Goal: Task Accomplishment & Management: Use online tool/utility

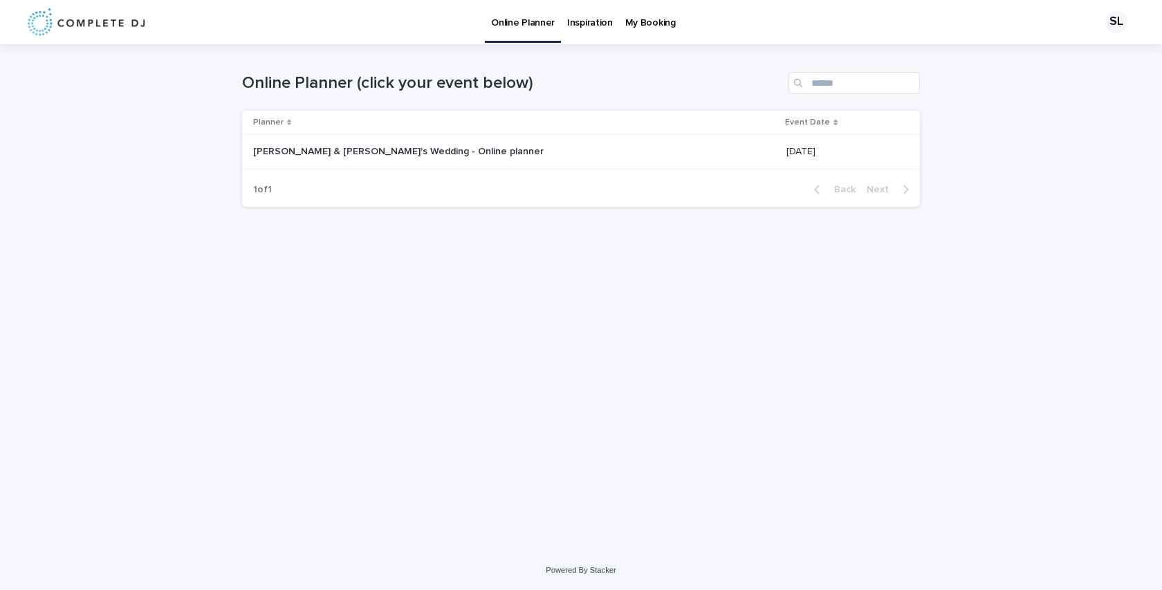
click at [367, 159] on div "Stefan & Amelia's Wedding - Online planner Stefan & Amelia's Wedding - Online p…" at bounding box center [514, 151] width 522 height 23
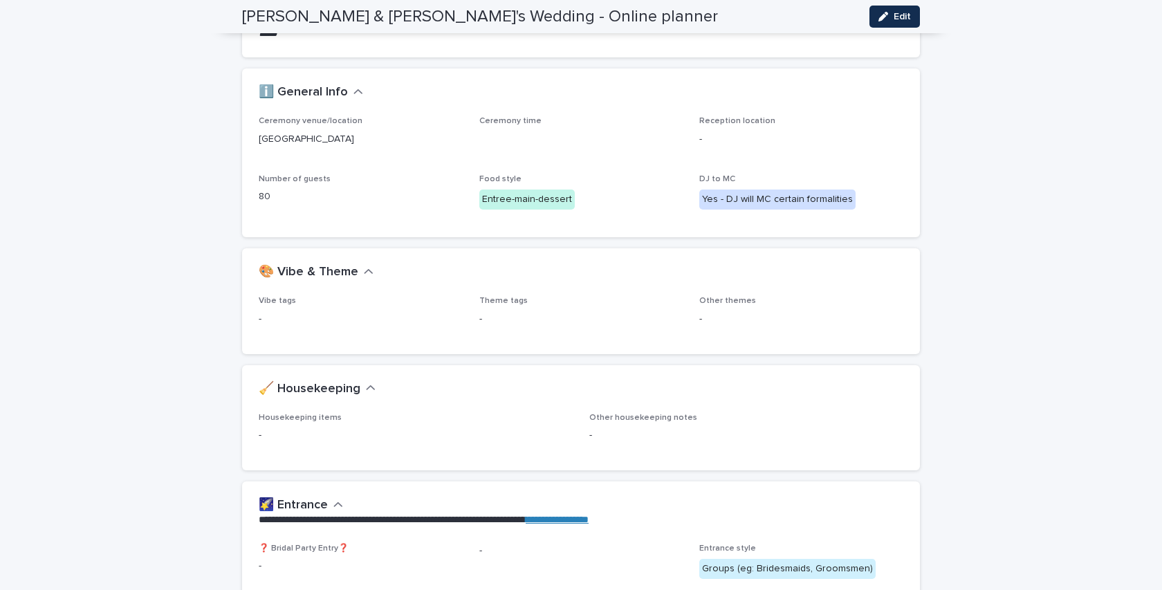
scroll to position [133, 0]
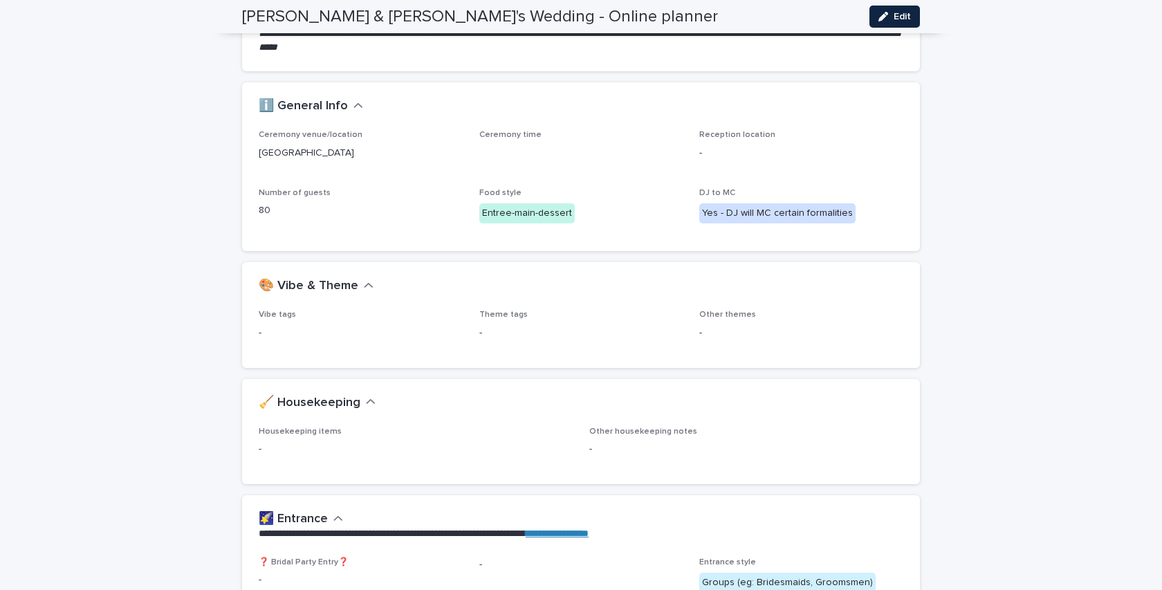
click at [884, 16] on icon "button" at bounding box center [883, 17] width 10 height 10
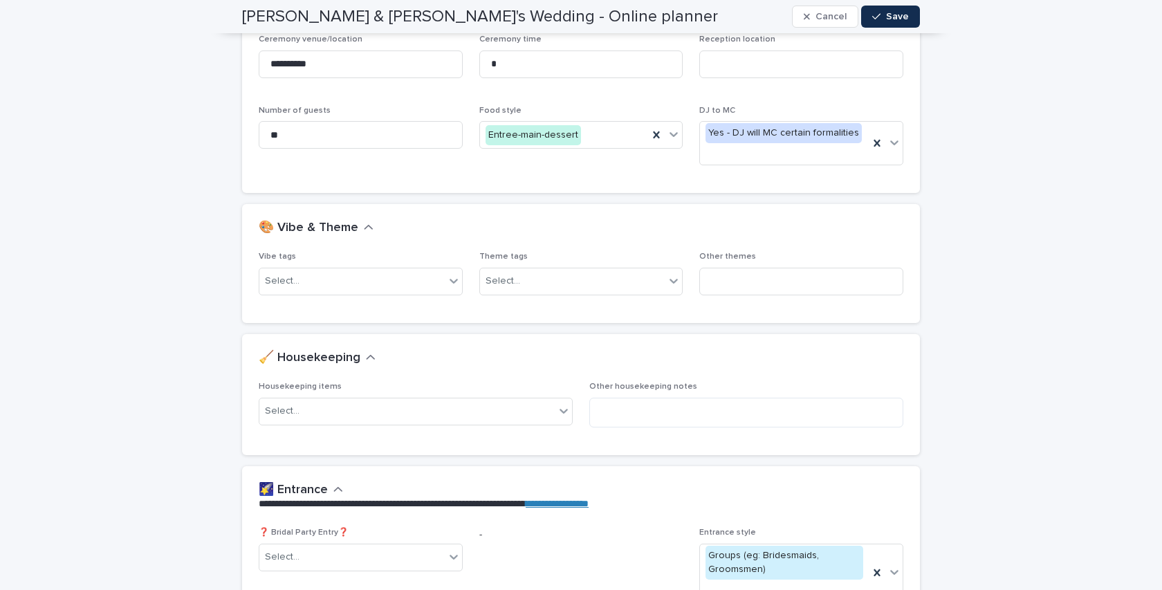
scroll to position [254, 0]
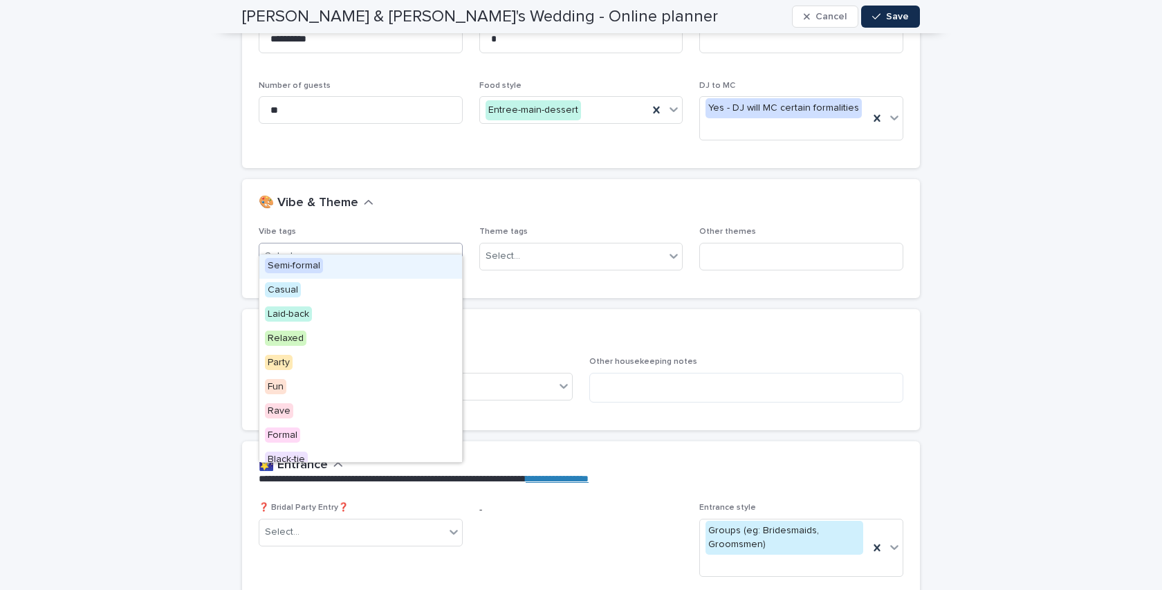
click at [400, 245] on div "Select..." at bounding box center [351, 256] width 185 height 23
click at [370, 333] on div "Relaxed" at bounding box center [360, 339] width 203 height 24
click at [386, 244] on div "Relaxed" at bounding box center [343, 256] width 169 height 24
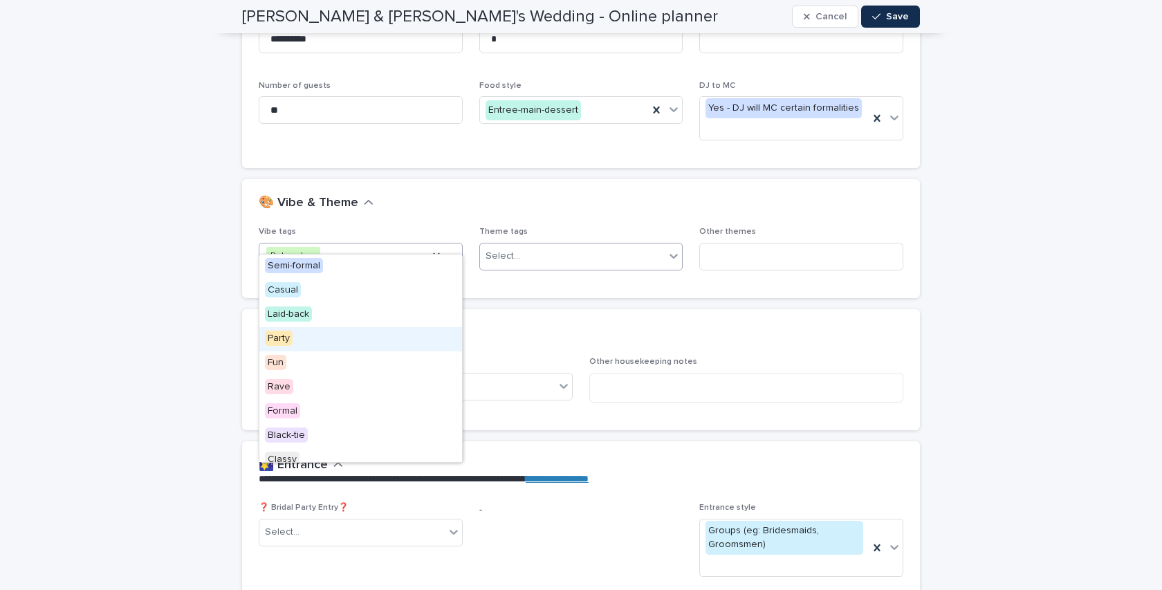
click at [581, 252] on div "Select..." at bounding box center [581, 257] width 204 height 28
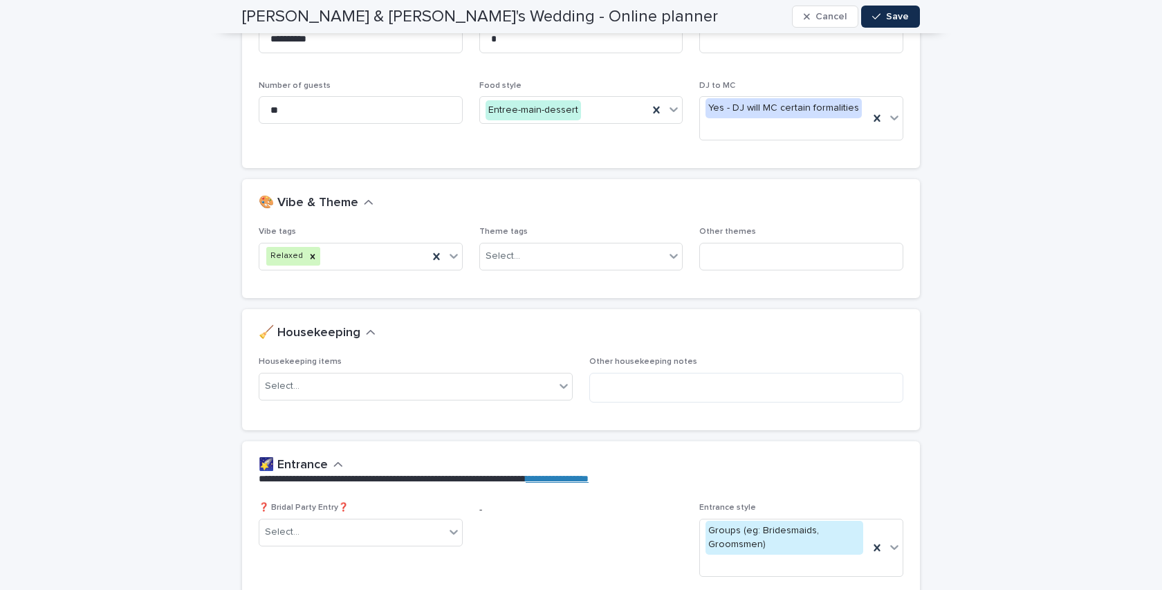
click at [611, 200] on div "🎨 Vibe & Theme" at bounding box center [581, 203] width 678 height 48
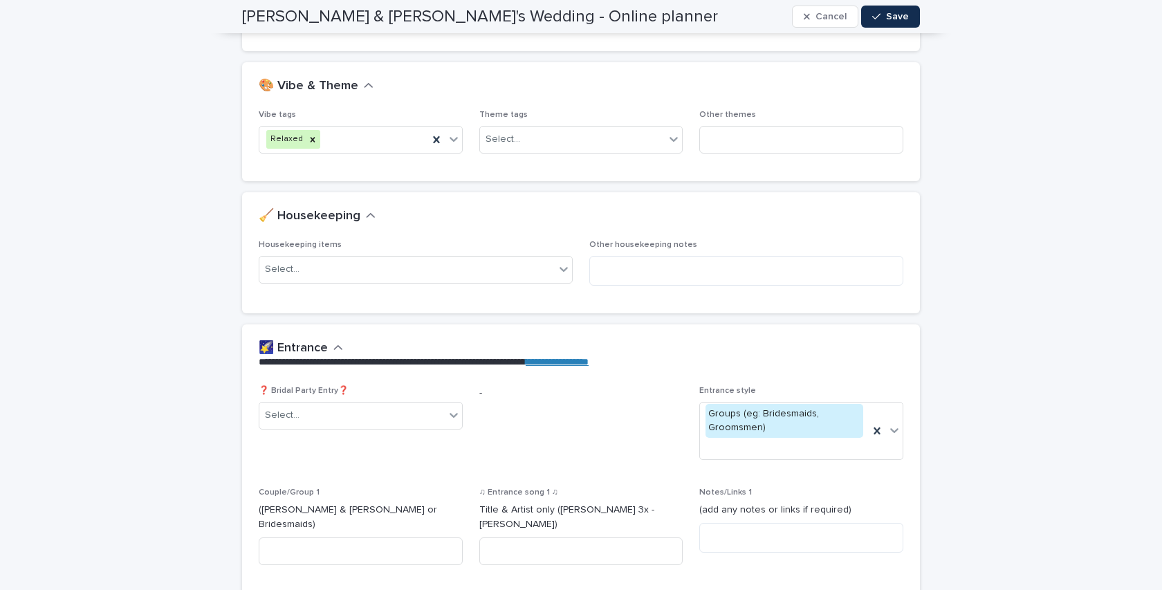
scroll to position [384, 0]
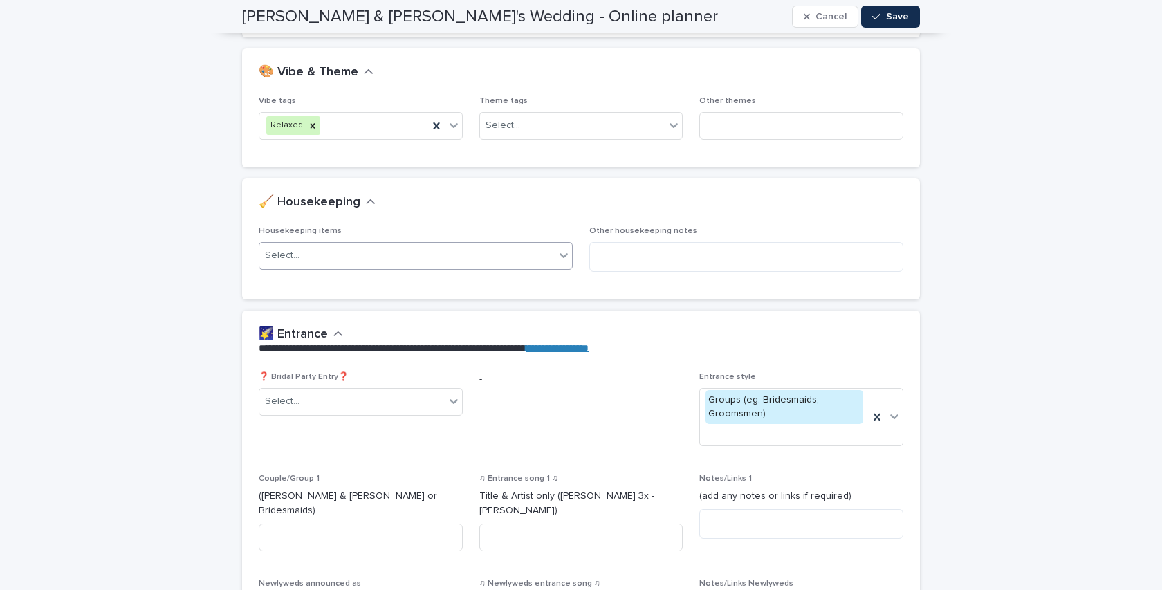
click at [460, 244] on div "Select..." at bounding box center [406, 255] width 295 height 23
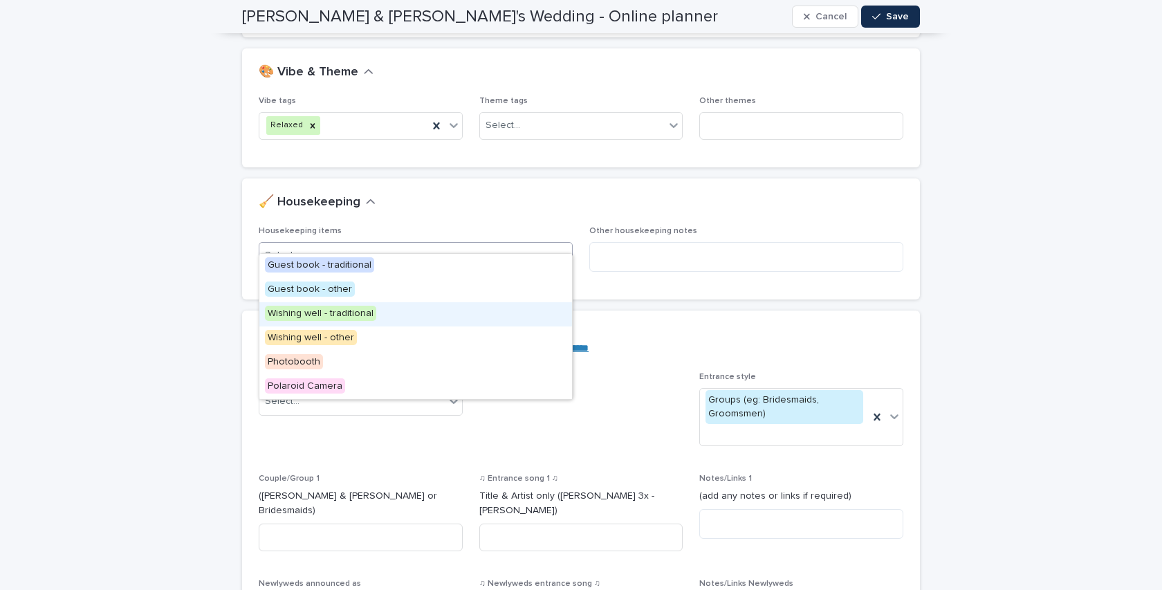
click at [402, 316] on div "Wishing well - traditional" at bounding box center [415, 314] width 313 height 24
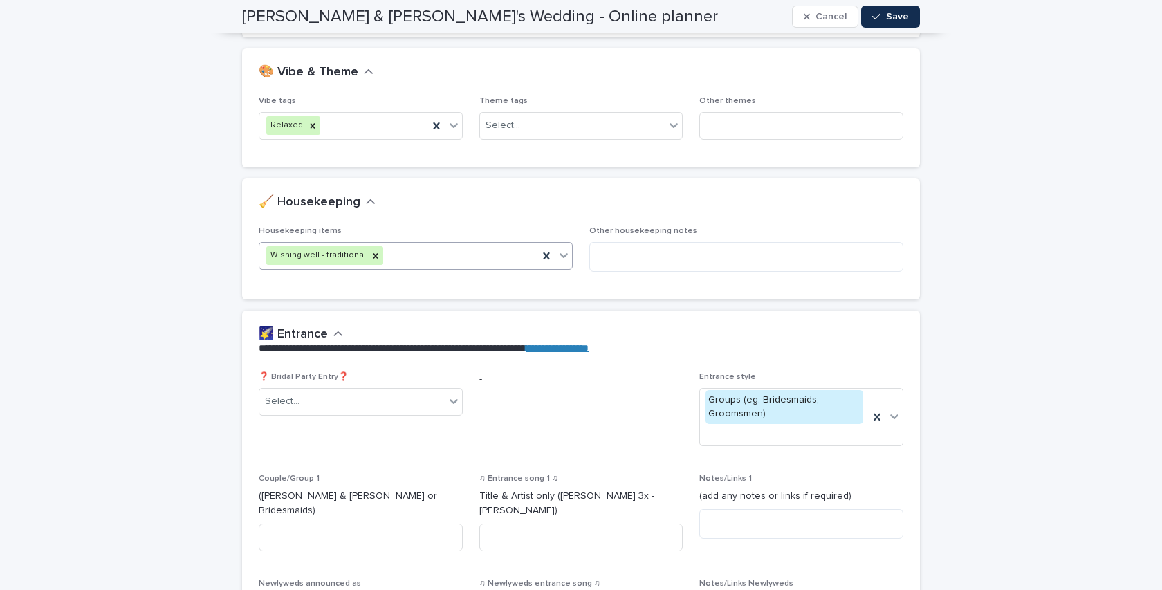
click at [423, 243] on div "Wishing well - traditional" at bounding box center [398, 255] width 279 height 24
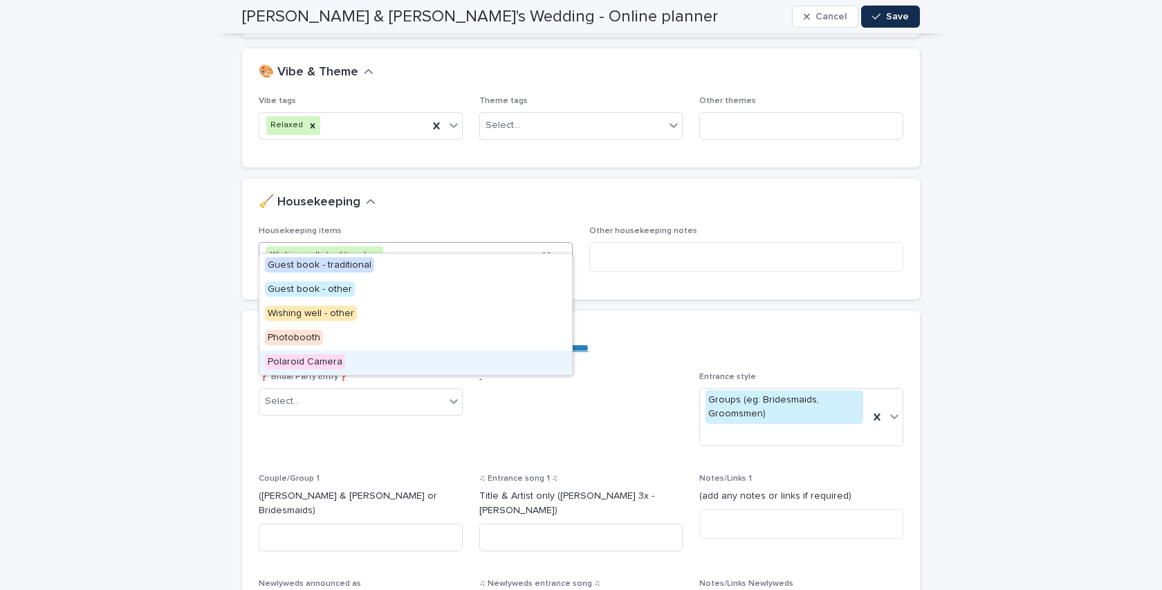
click at [405, 351] on div "Polaroid Camera" at bounding box center [415, 363] width 313 height 24
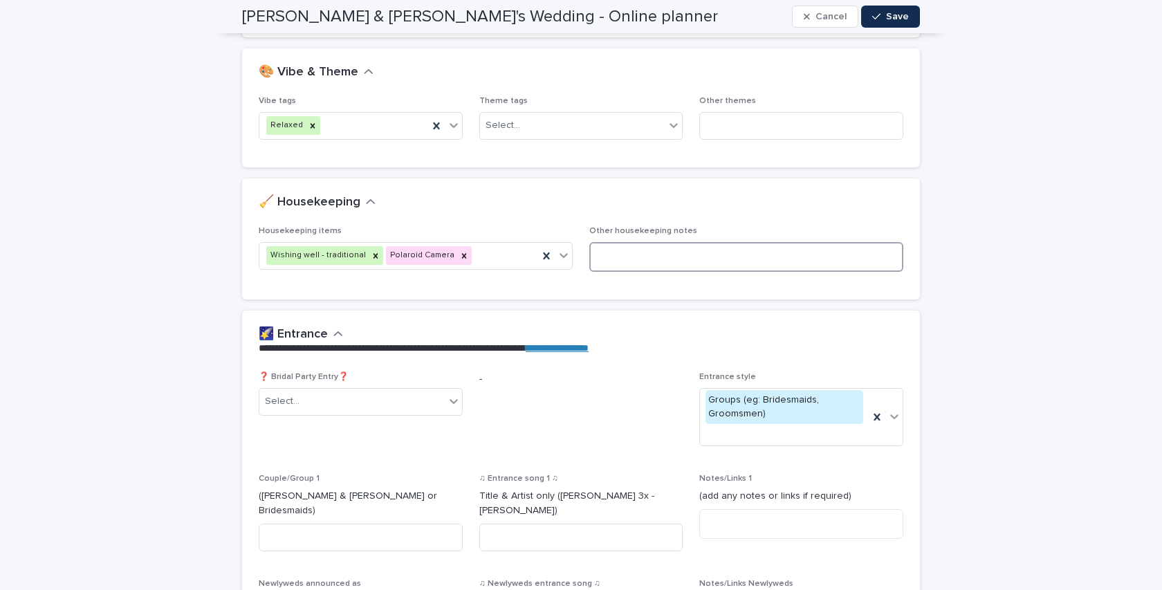
click at [601, 243] on textarea at bounding box center [746, 257] width 314 height 30
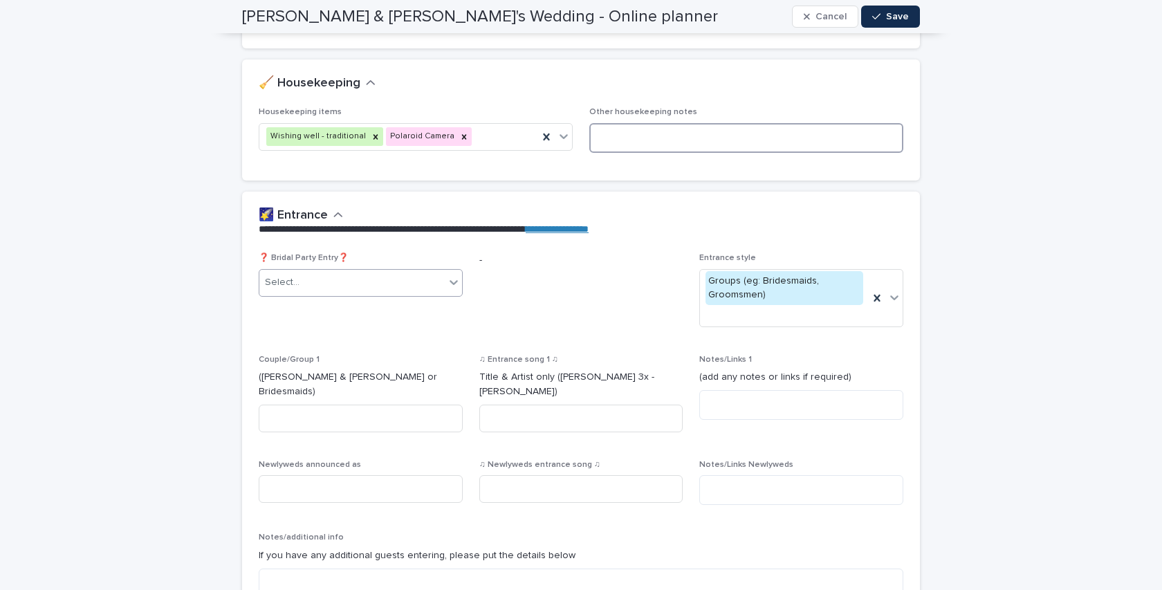
scroll to position [596, 0]
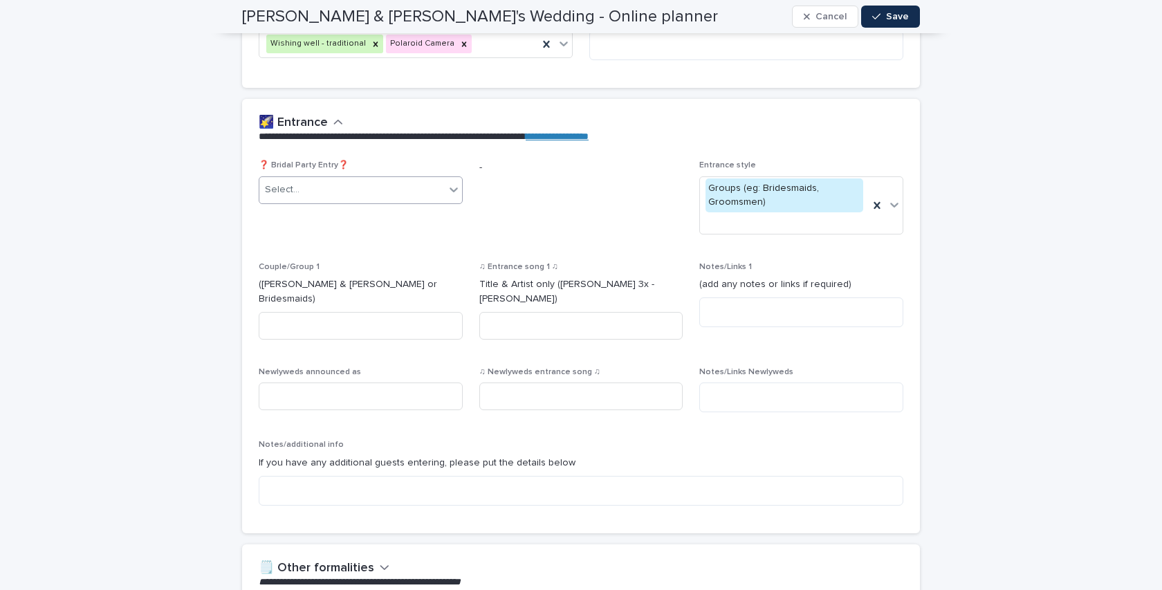
click at [445, 177] on div at bounding box center [453, 189] width 17 height 25
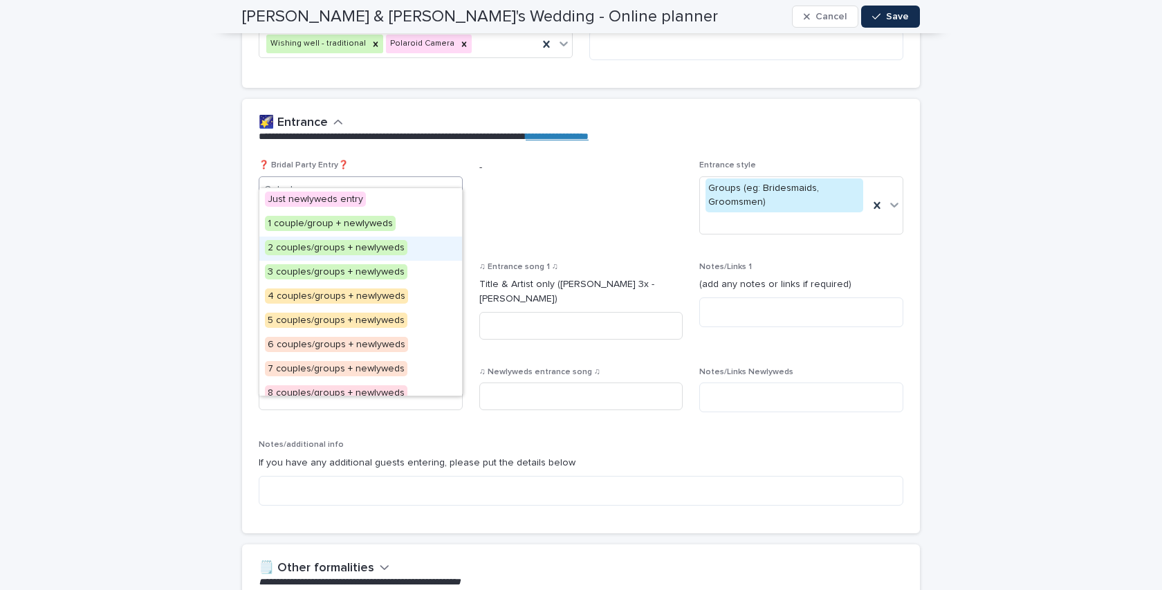
click at [423, 243] on div "2 couples/groups + newlyweds" at bounding box center [360, 248] width 203 height 24
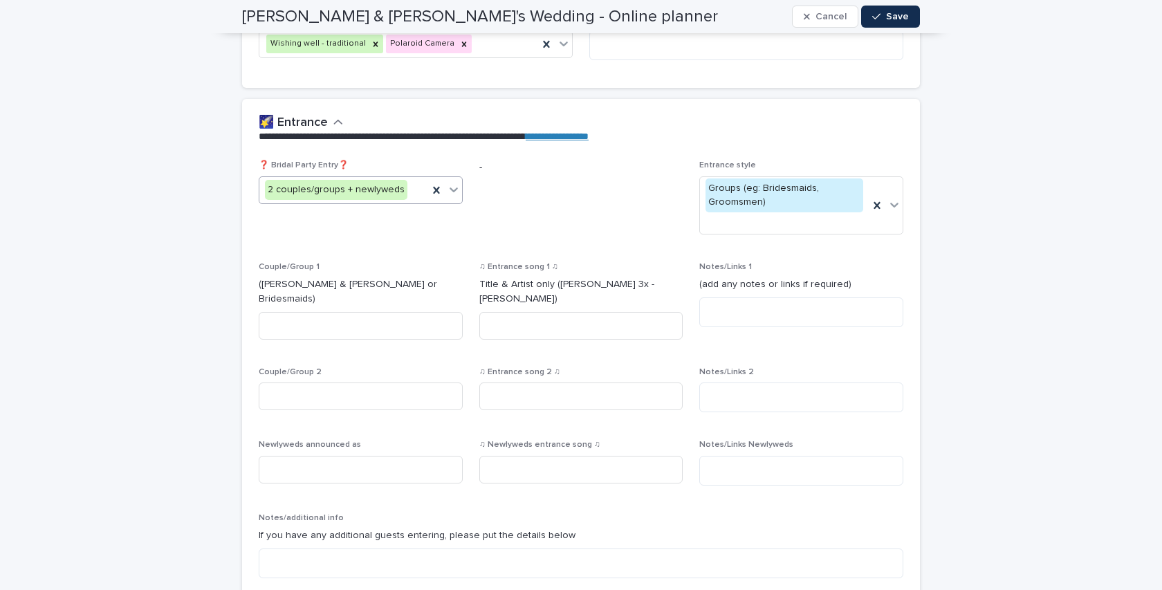
click at [420, 178] on div "2 couples/groups + newlyweds" at bounding box center [343, 189] width 169 height 23
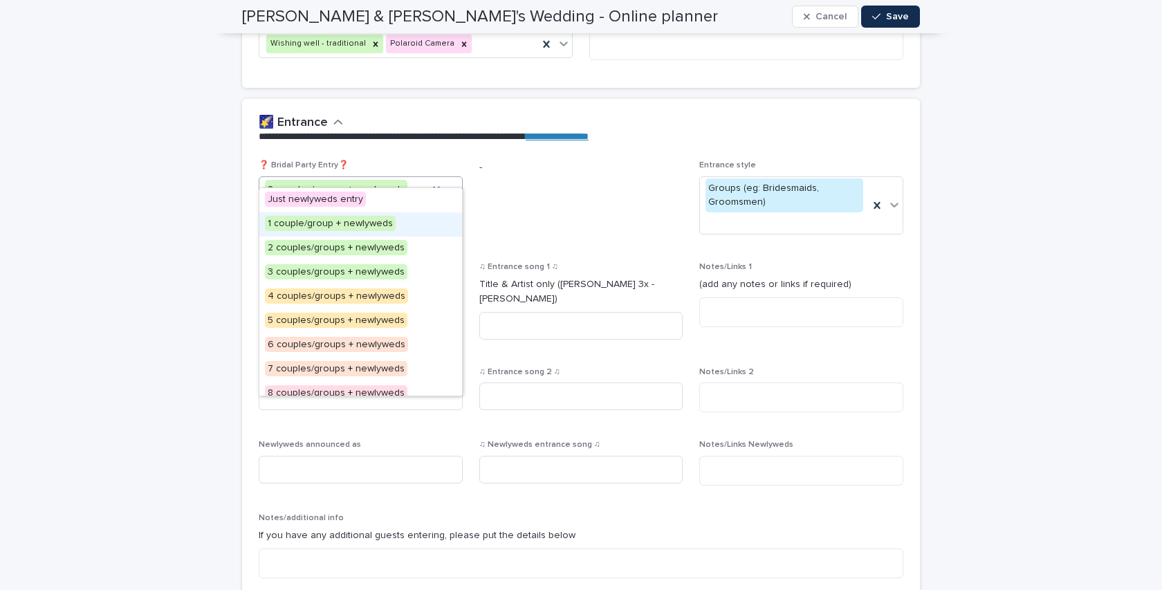
click at [416, 217] on div "1 couple/group + newlyweds" at bounding box center [360, 224] width 203 height 24
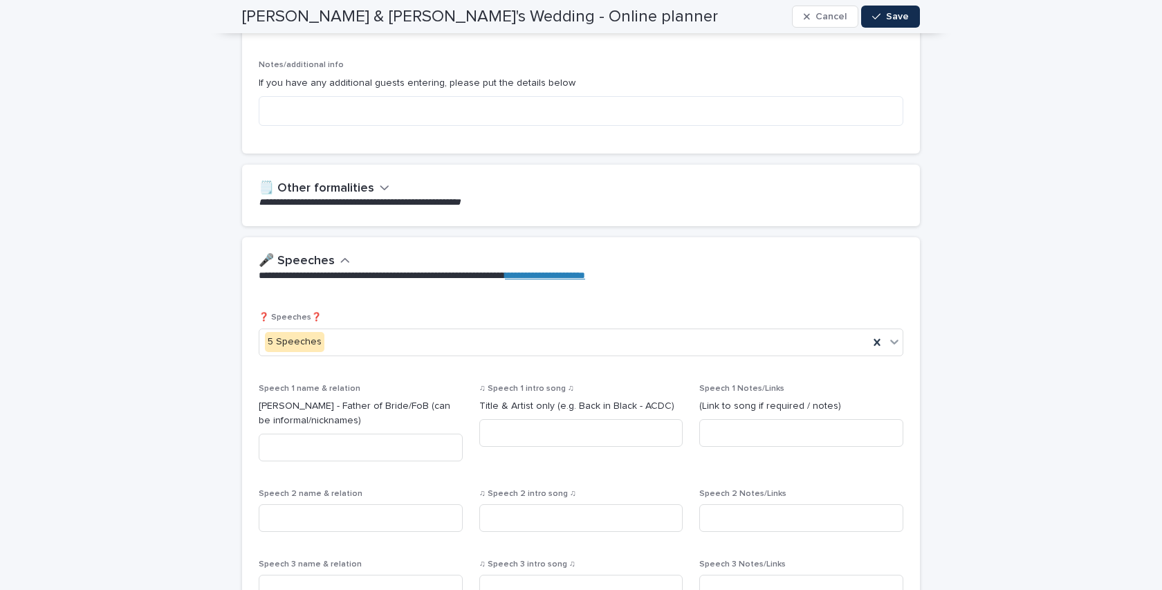
scroll to position [976, 0]
click at [383, 180] on div "**********" at bounding box center [578, 194] width 639 height 28
click at [365, 180] on h2 "🗒️ Other formalities" at bounding box center [316, 187] width 115 height 15
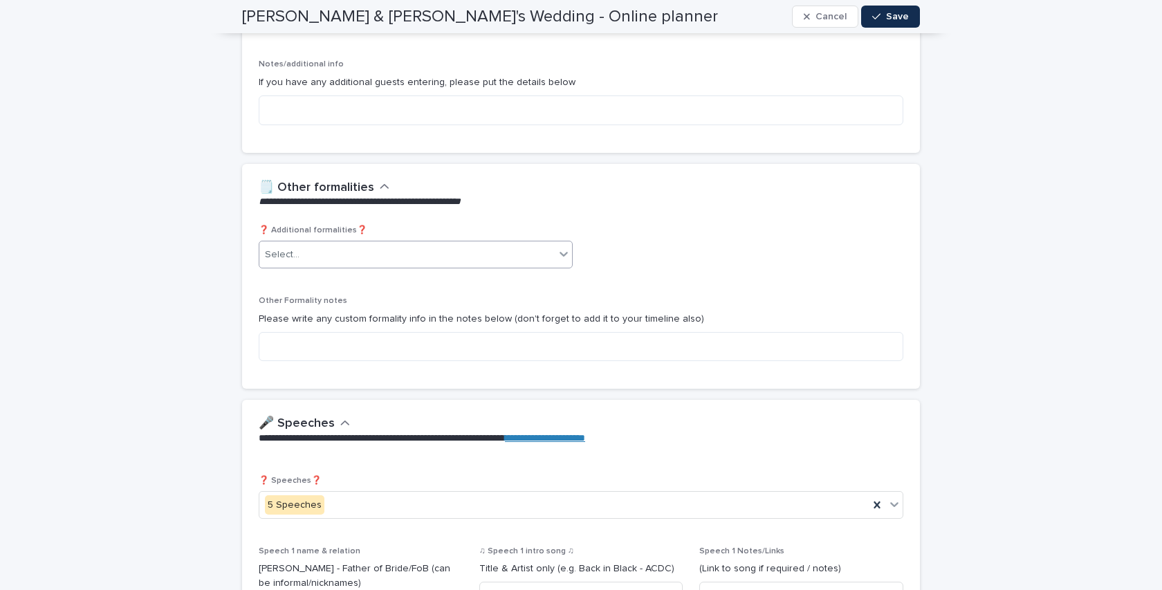
click at [351, 243] on div "Select..." at bounding box center [406, 254] width 295 height 23
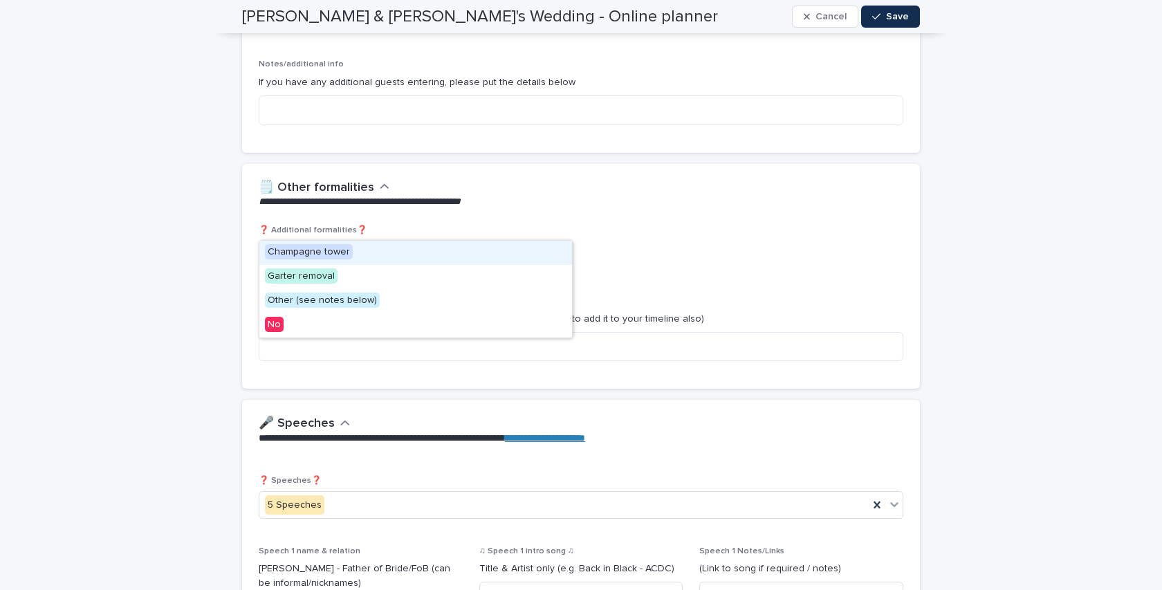
click at [588, 186] on div "**********" at bounding box center [581, 195] width 678 height 62
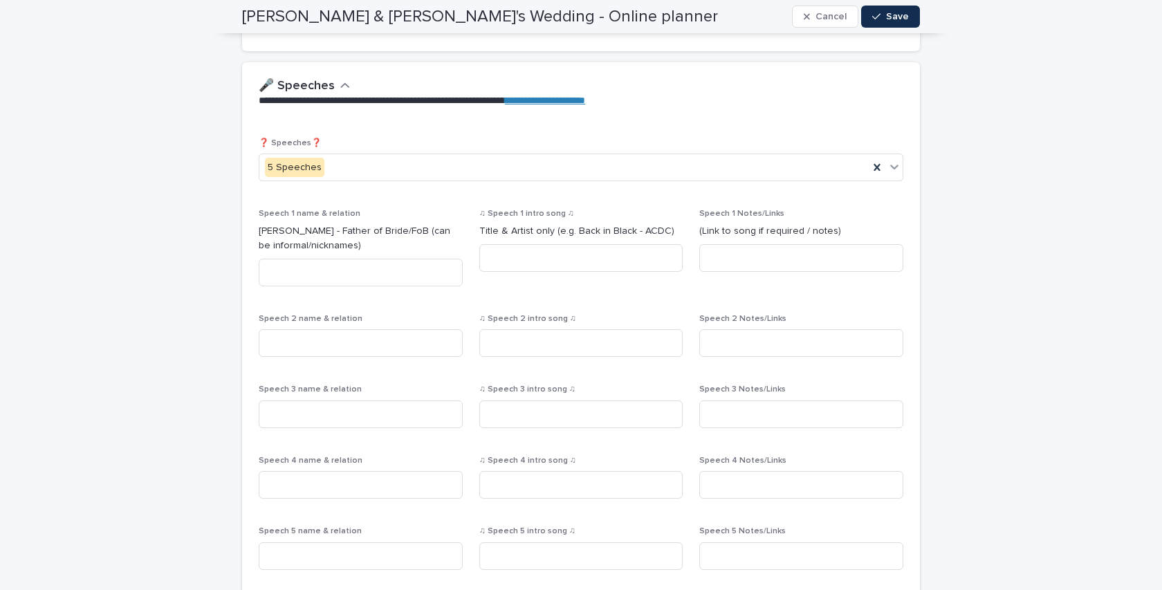
scroll to position [1323, 0]
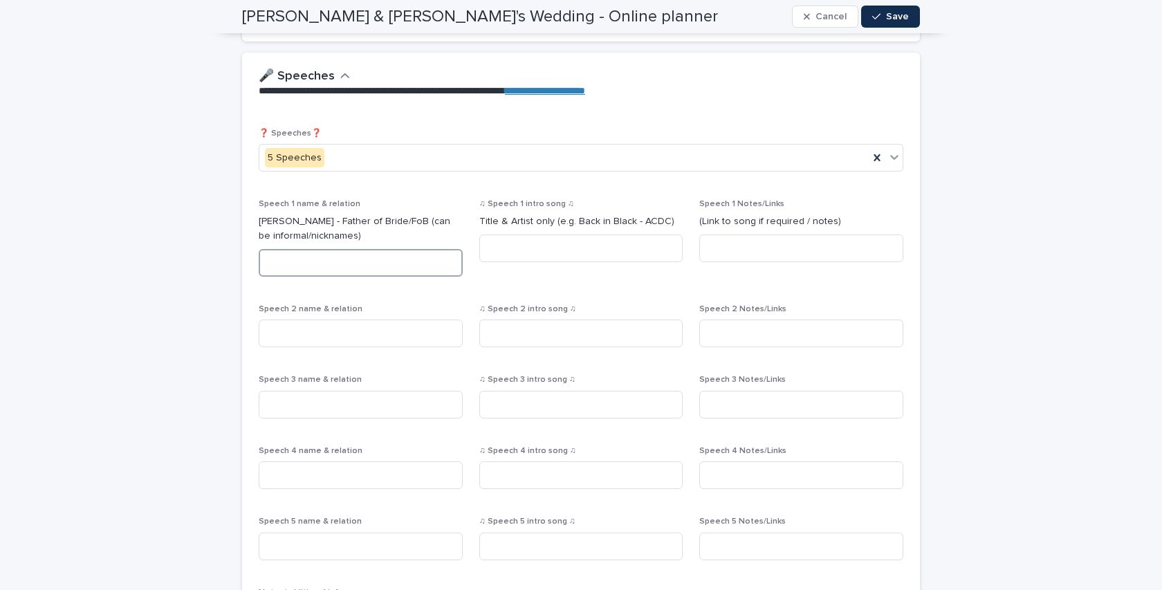
click at [399, 249] on input at bounding box center [361, 263] width 204 height 28
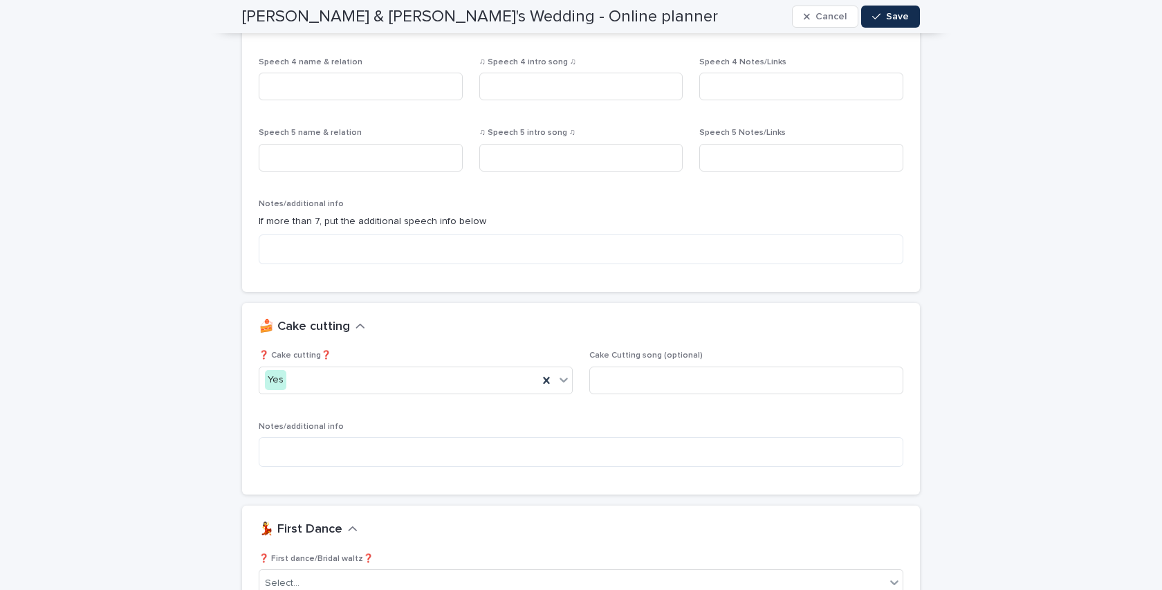
scroll to position [1718, 0]
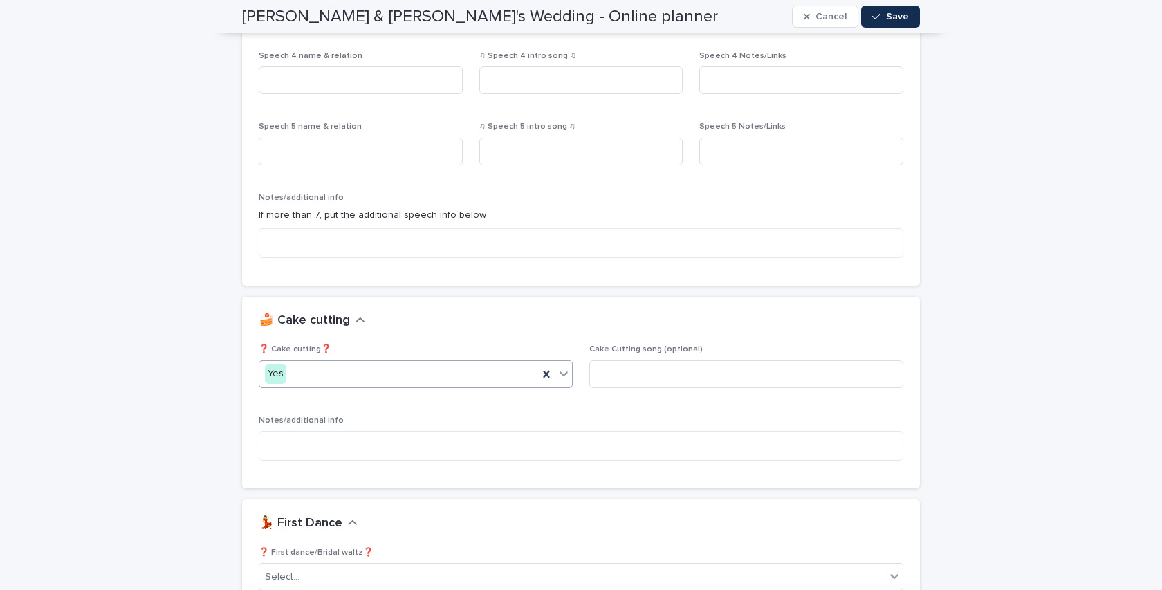
click at [519, 362] on div "Yes" at bounding box center [398, 373] width 279 height 23
click at [446, 394] on div "No" at bounding box center [415, 396] width 313 height 24
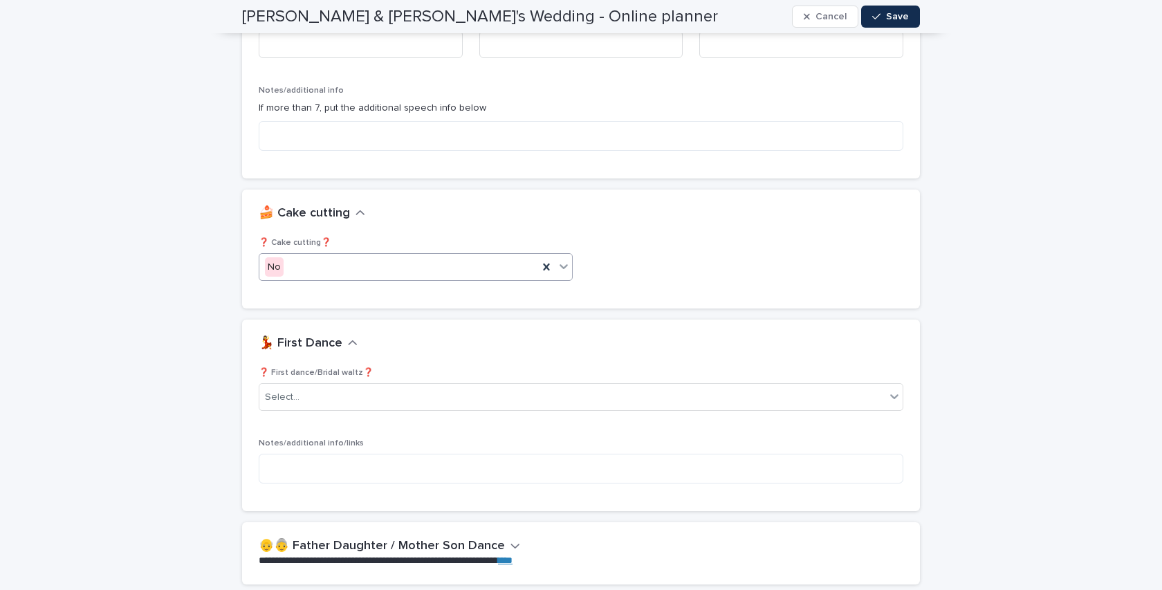
scroll to position [1836, 0]
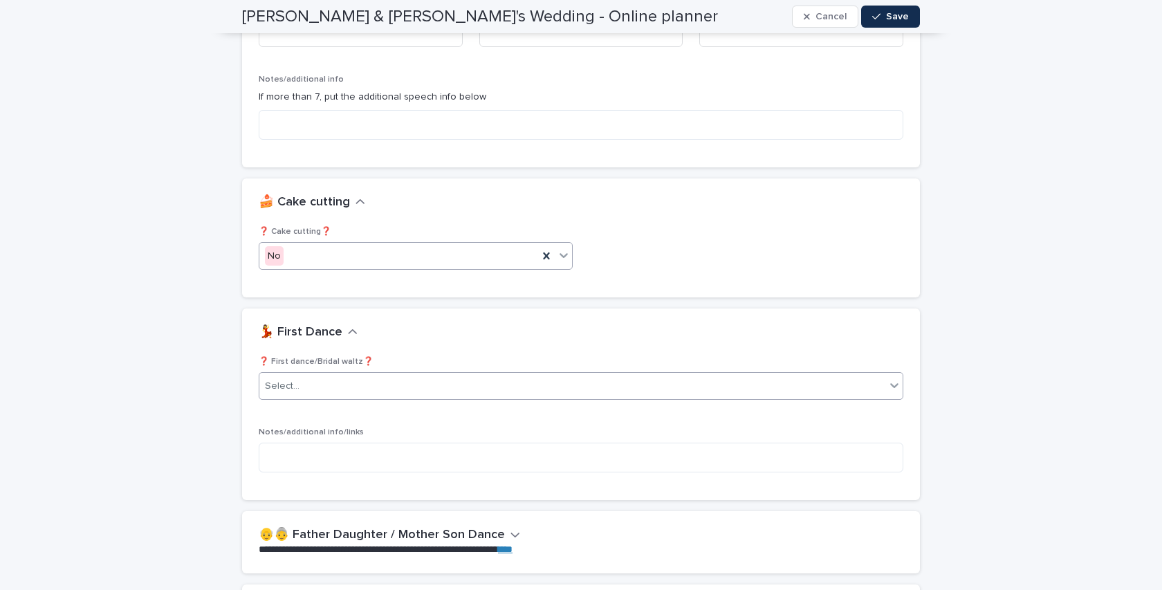
click at [446, 375] on div "Select..." at bounding box center [572, 386] width 626 height 23
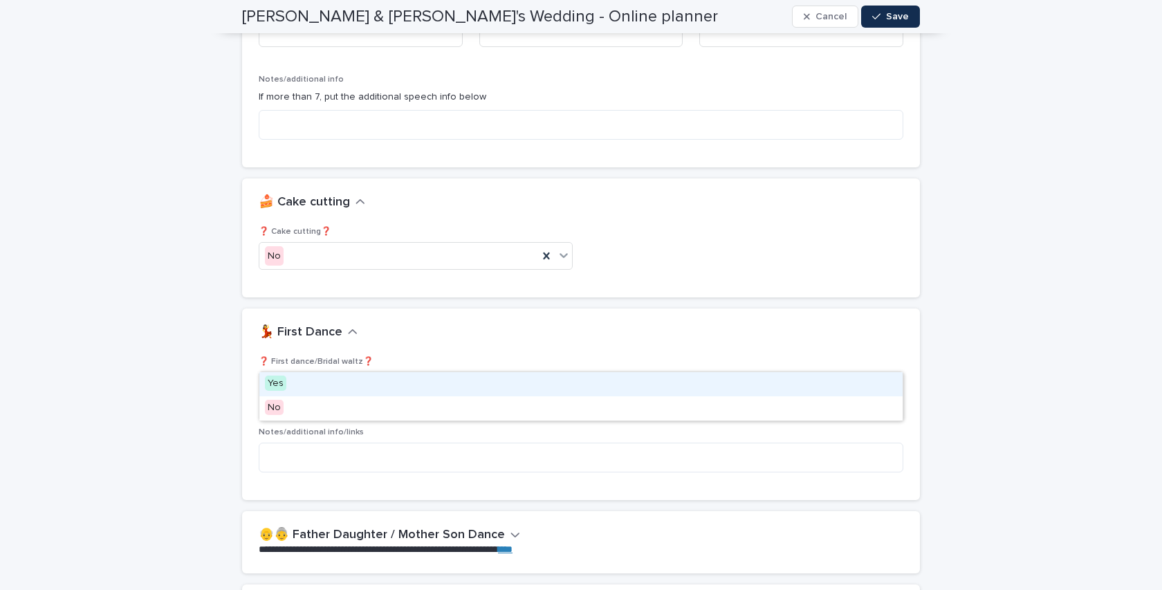
click at [374, 381] on div "Yes" at bounding box center [580, 384] width 643 height 24
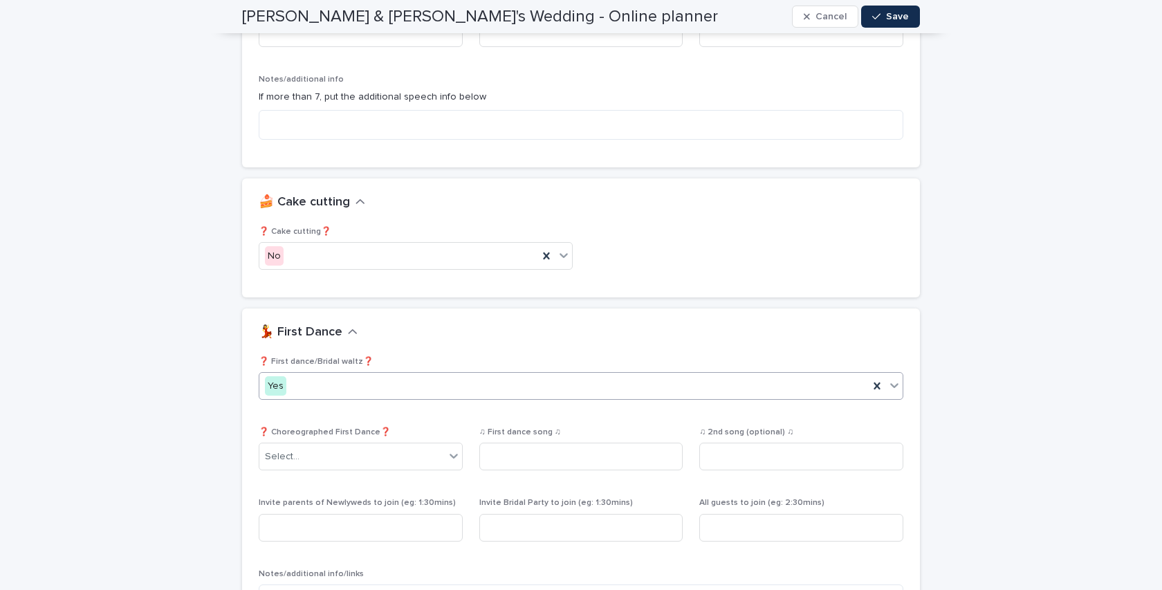
scroll to position [1907, 0]
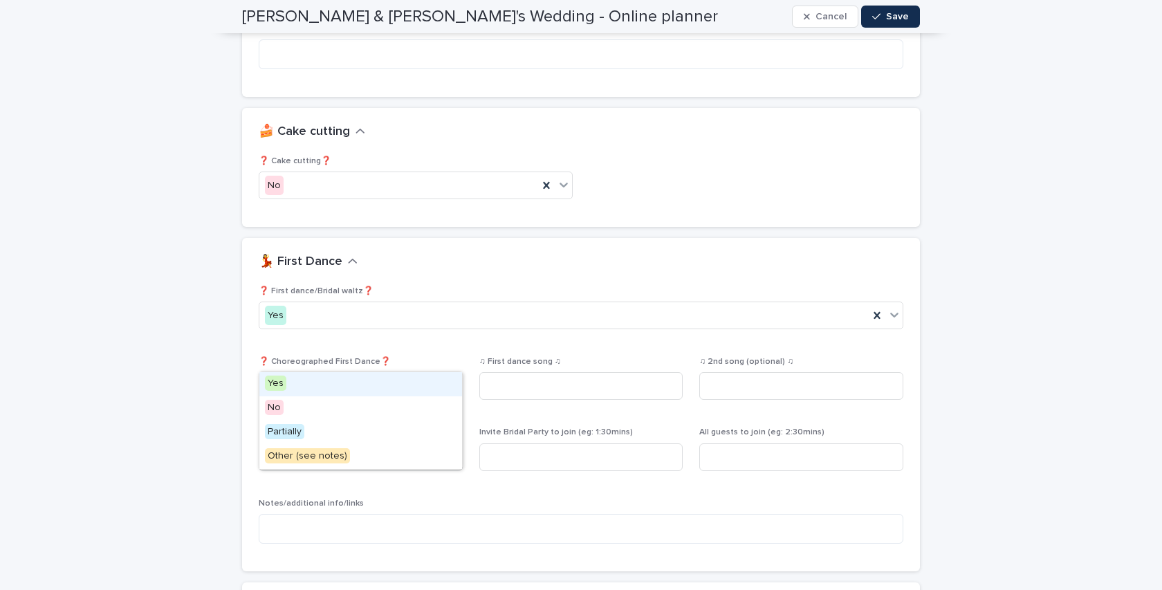
click at [382, 375] on div "Select..." at bounding box center [351, 386] width 185 height 23
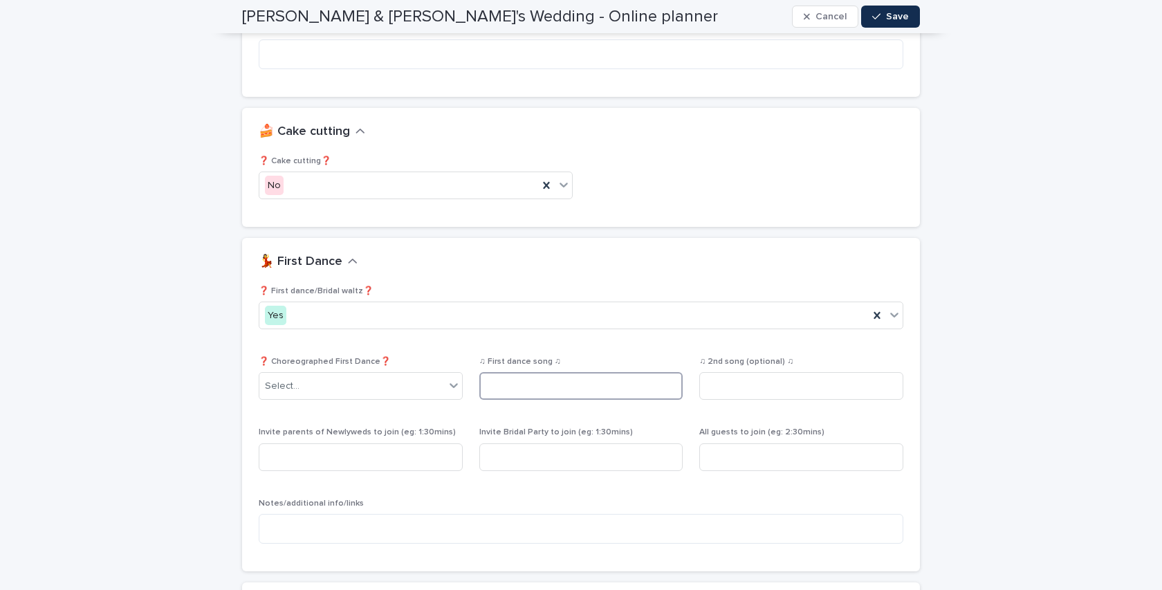
click at [499, 372] on input at bounding box center [581, 386] width 204 height 28
click at [500, 372] on input at bounding box center [581, 386] width 204 height 28
click at [528, 372] on input at bounding box center [581, 386] width 204 height 28
click at [742, 372] on input at bounding box center [801, 386] width 204 height 28
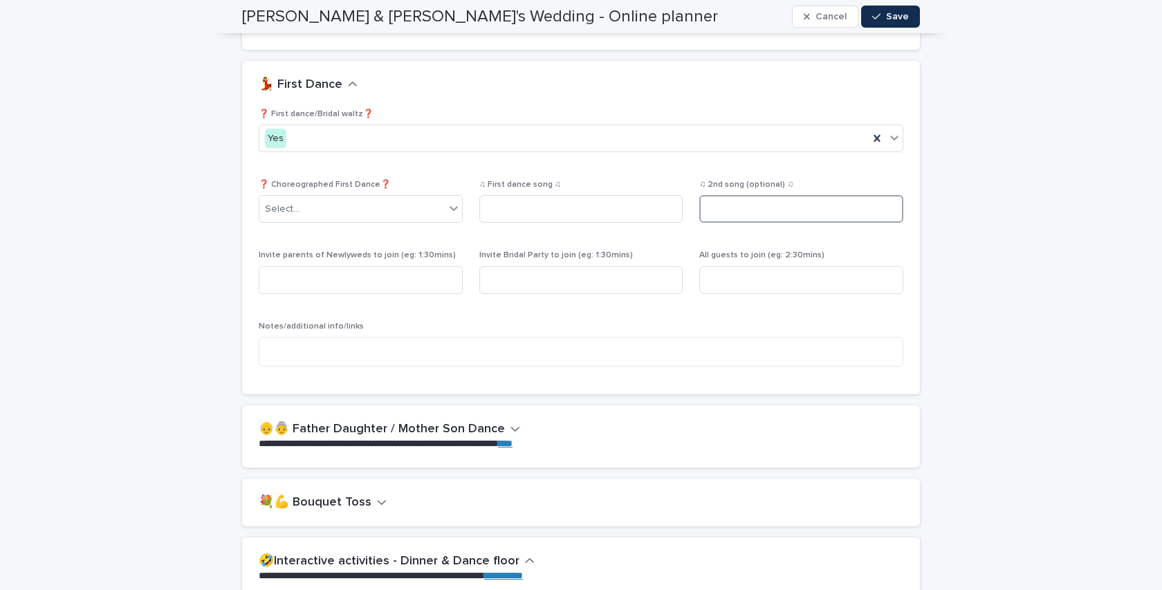
scroll to position [2101, 0]
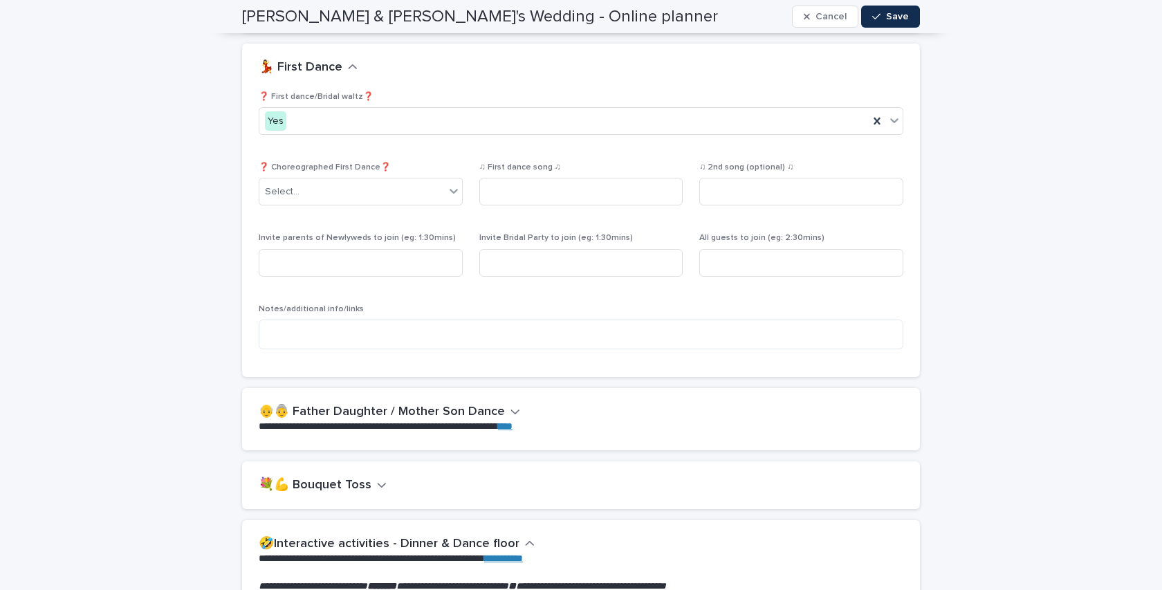
click at [491, 404] on h2 "👴👵 Father Daughter / Mother Son Dance" at bounding box center [382, 411] width 246 height 15
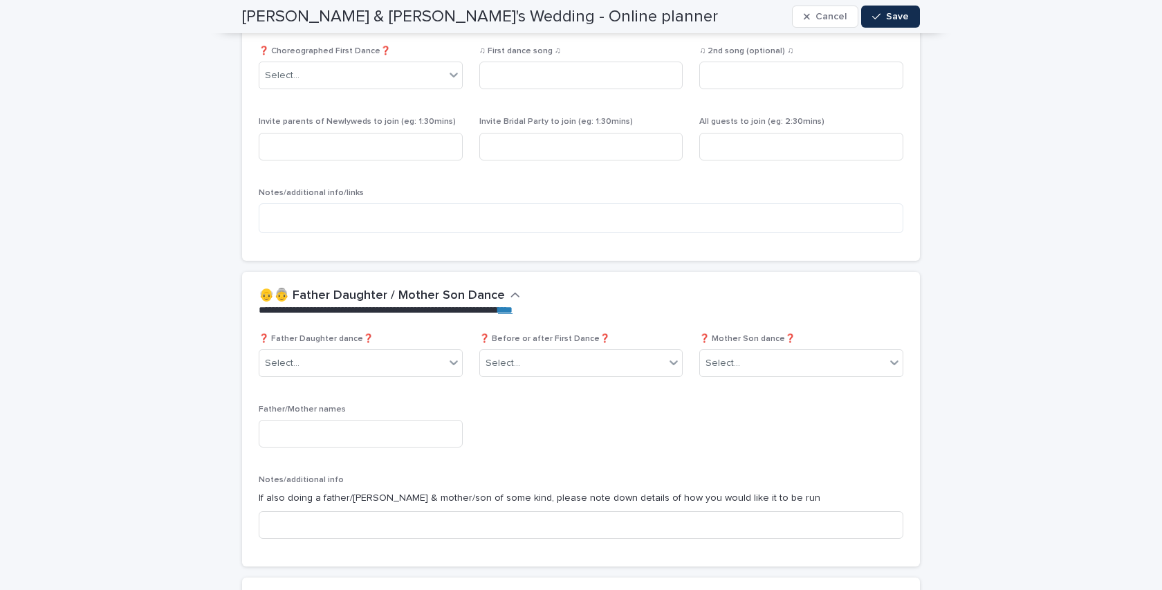
scroll to position [2217, 0]
click at [384, 352] on div "Select..." at bounding box center [351, 363] width 185 height 23
click at [379, 395] on div "No" at bounding box center [360, 385] width 203 height 24
click at [725, 356] on div "Select..." at bounding box center [722, 363] width 35 height 15
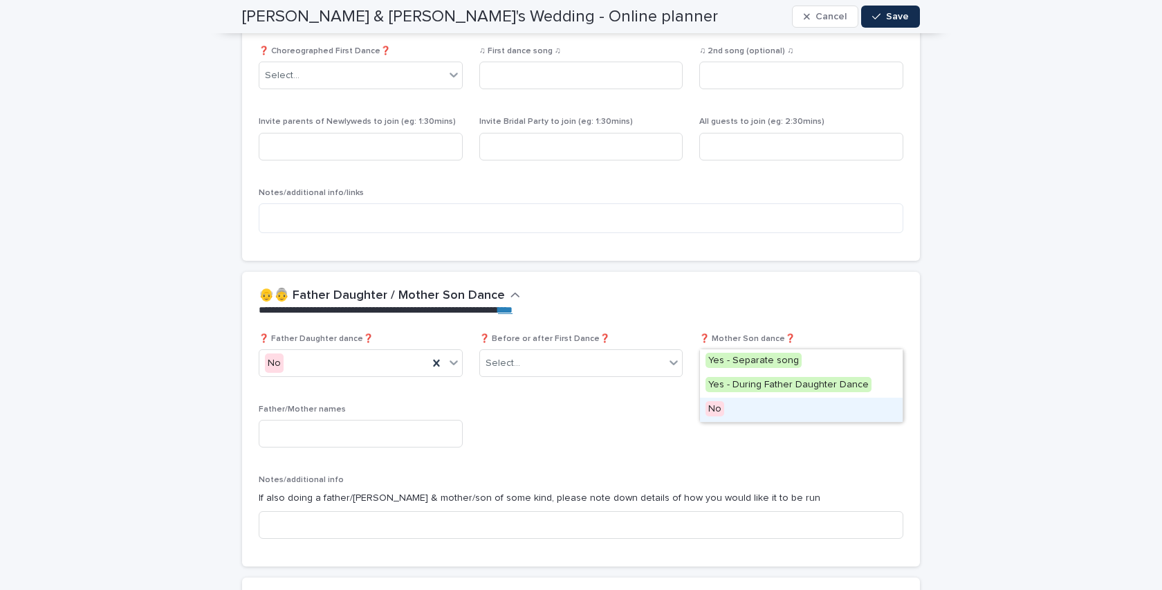
click at [719, 411] on span "No" at bounding box center [714, 408] width 19 height 15
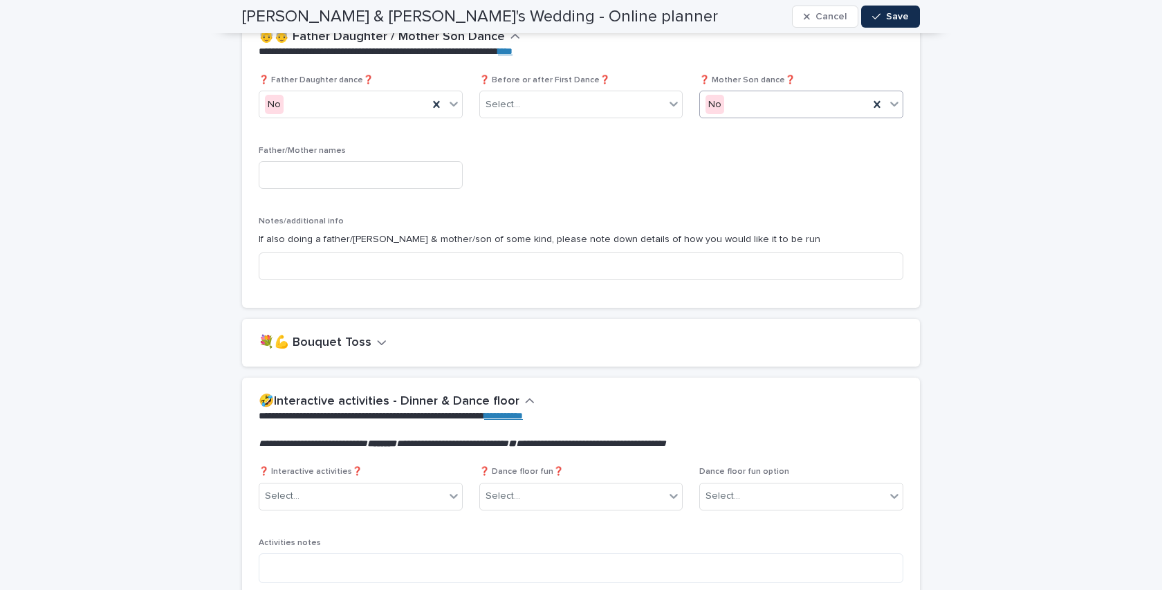
scroll to position [2499, 0]
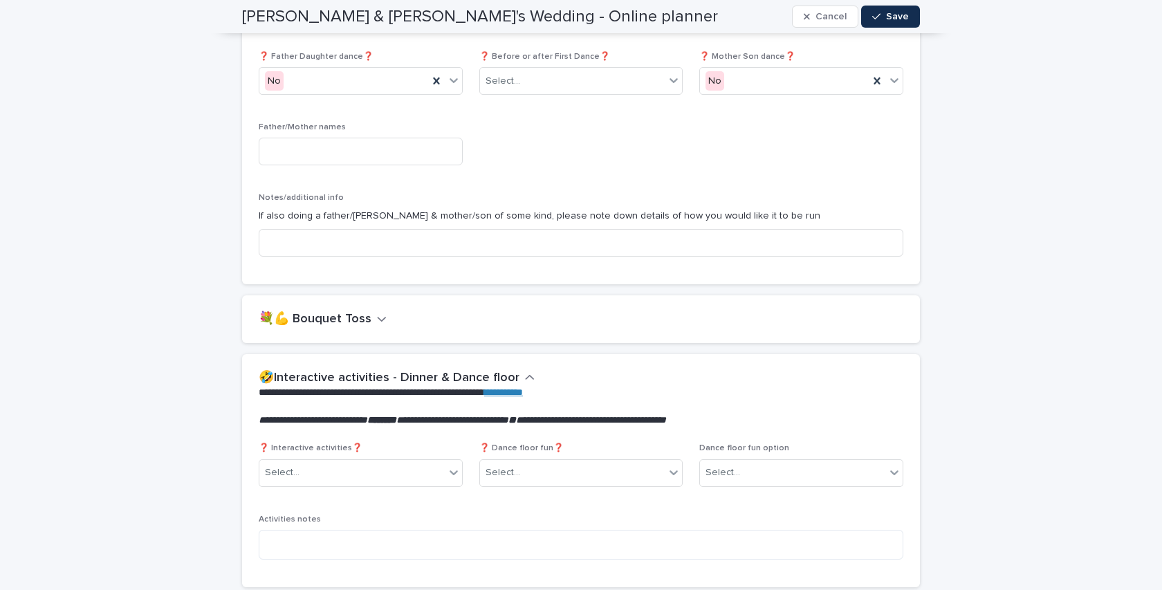
click at [349, 312] on h2 "💐💪 Bouquet Toss" at bounding box center [315, 319] width 113 height 15
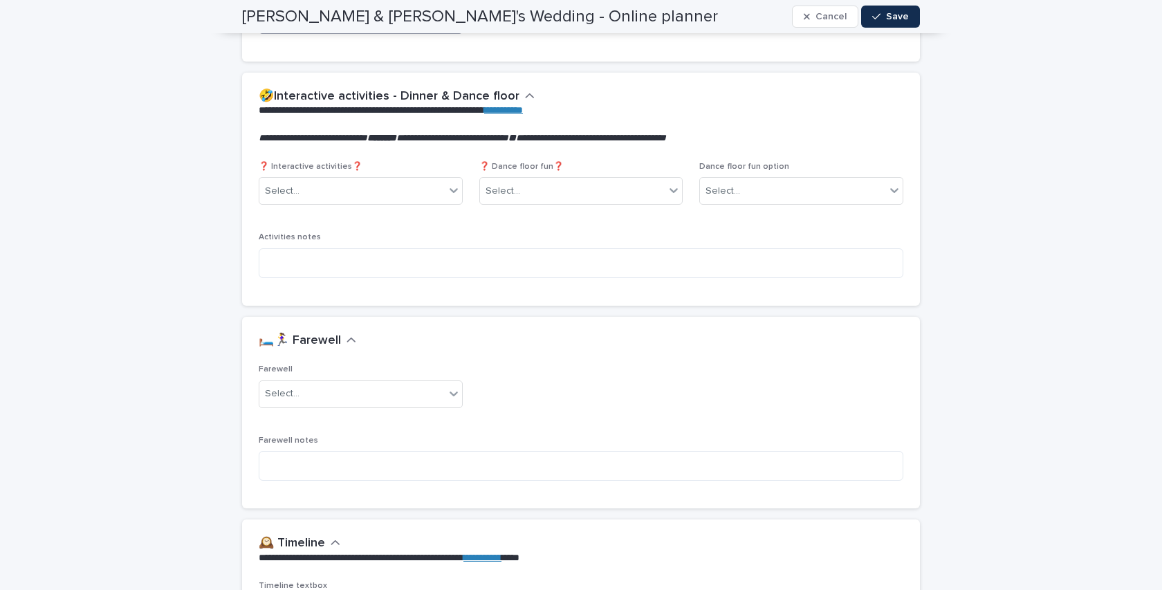
scroll to position [2846, 0]
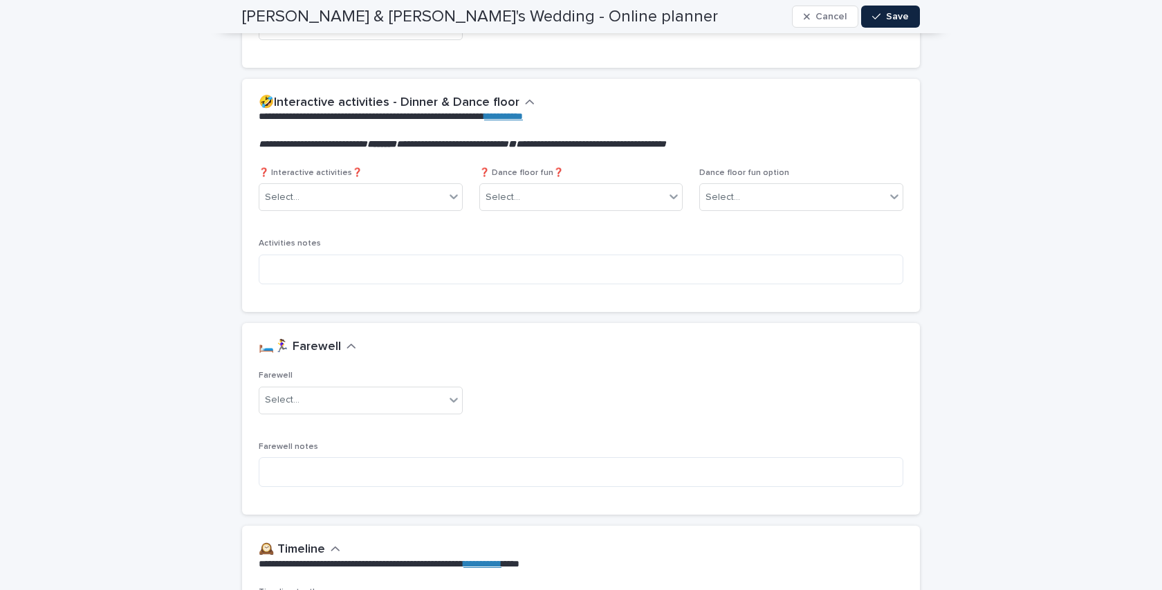
click at [882, 23] on button "Save" at bounding box center [890, 17] width 59 height 22
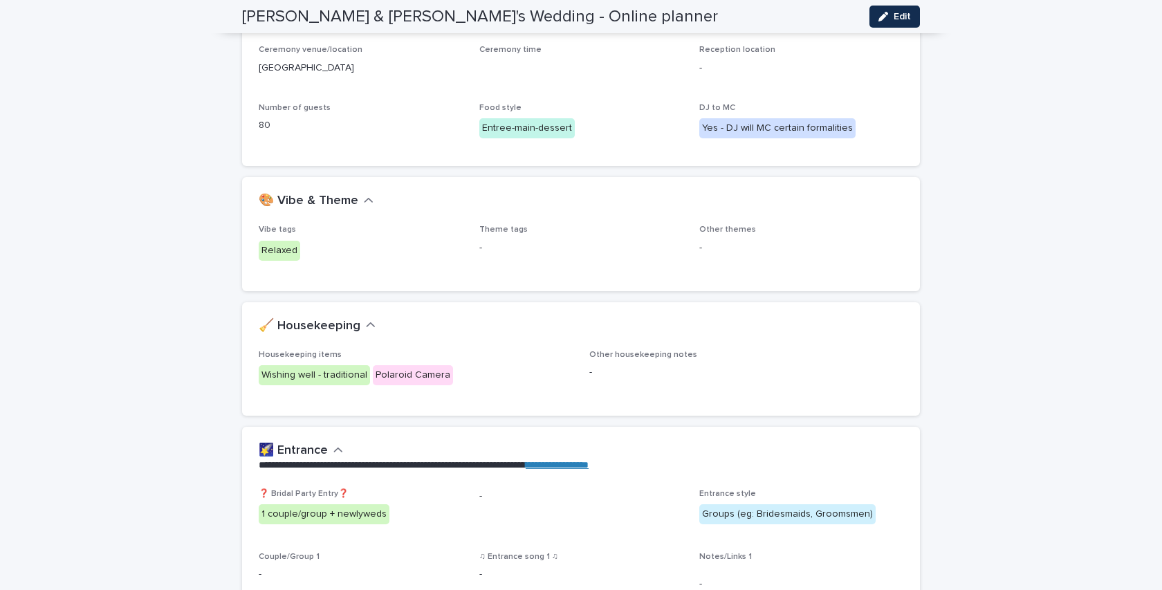
scroll to position [0, 0]
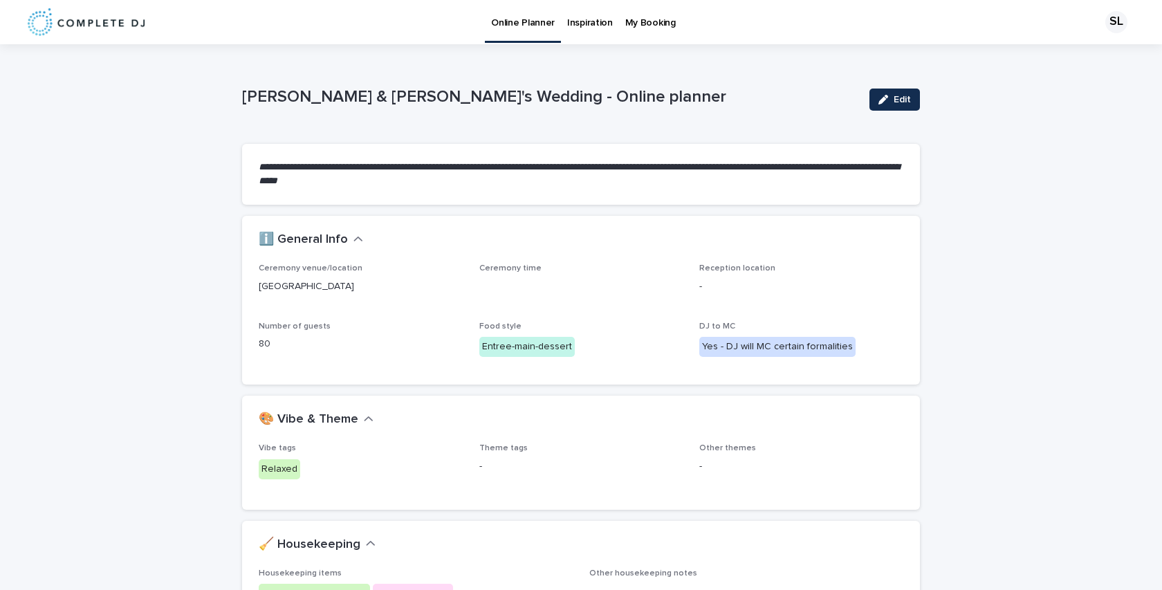
click at [595, 21] on p "Inspiration" at bounding box center [590, 14] width 46 height 29
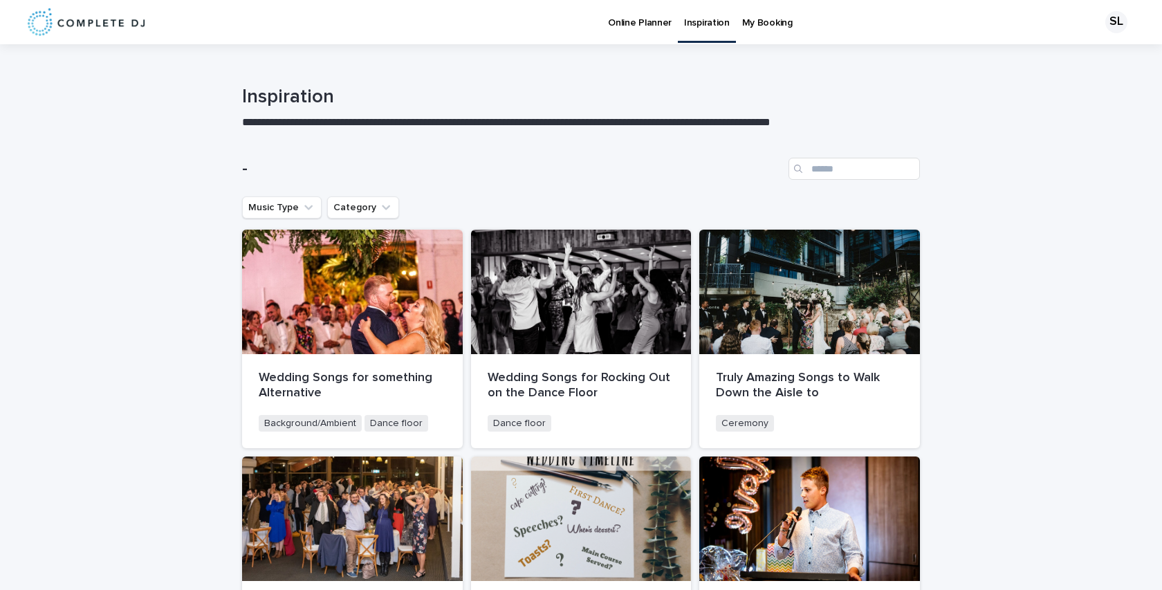
click at [615, 18] on p "Online Planner" at bounding box center [640, 14] width 64 height 29
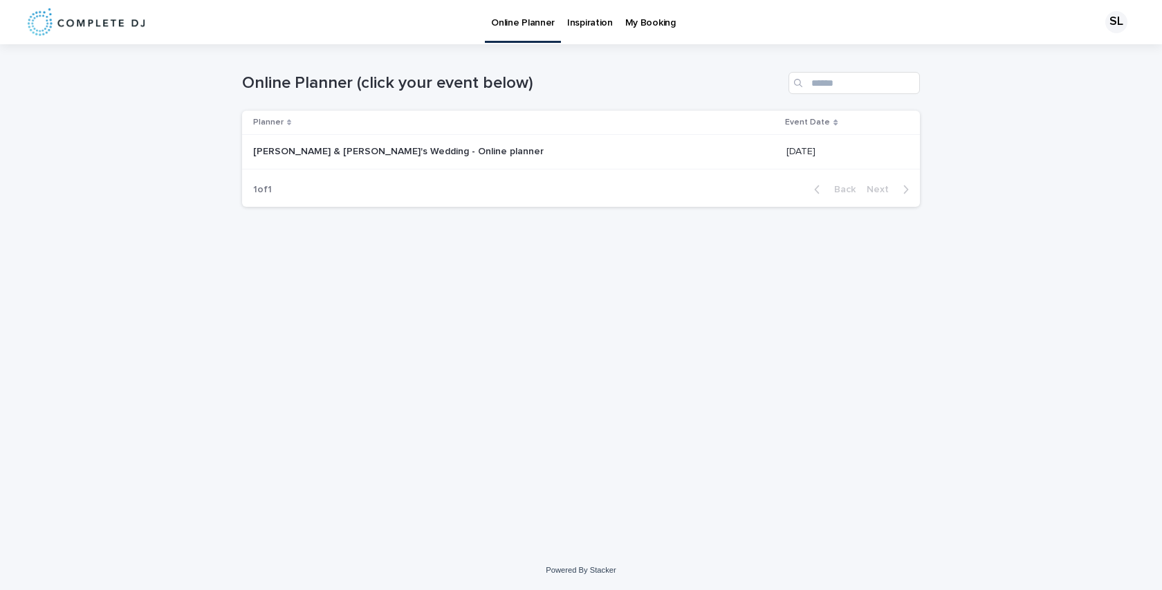
click at [559, 150] on p at bounding box center [426, 152] width 346 height 12
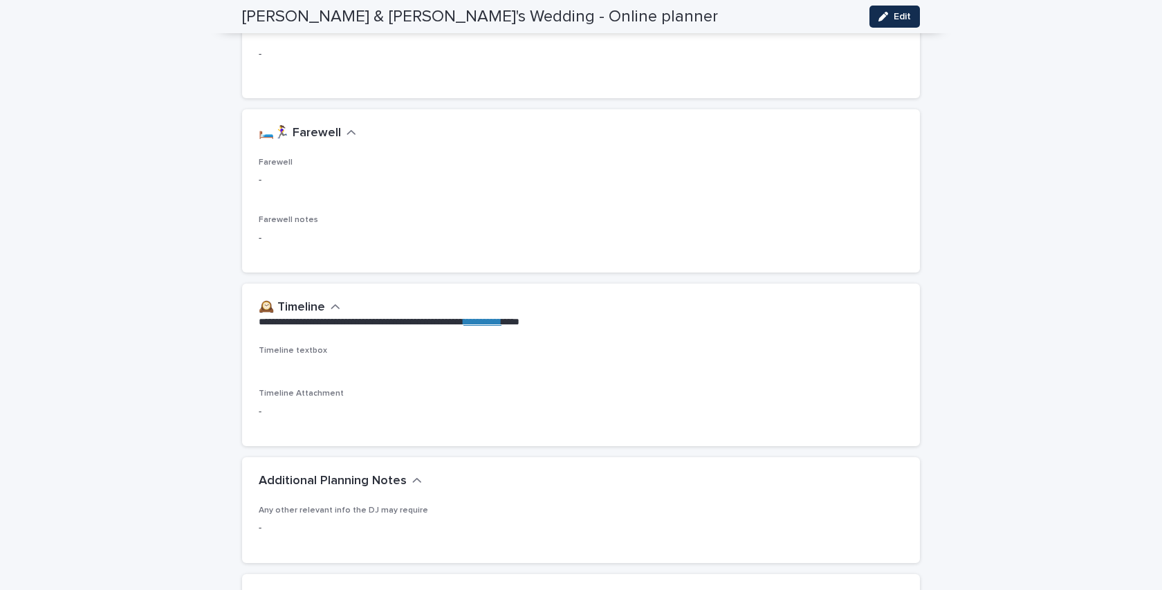
scroll to position [2245, 0]
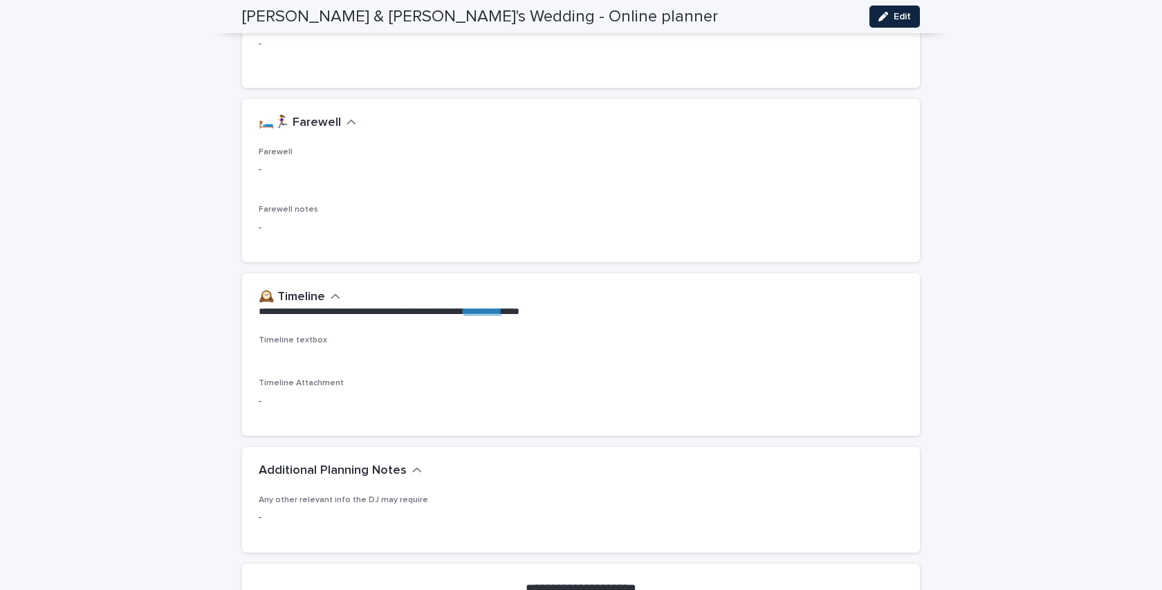
click at [884, 21] on button "Edit" at bounding box center [894, 17] width 50 height 22
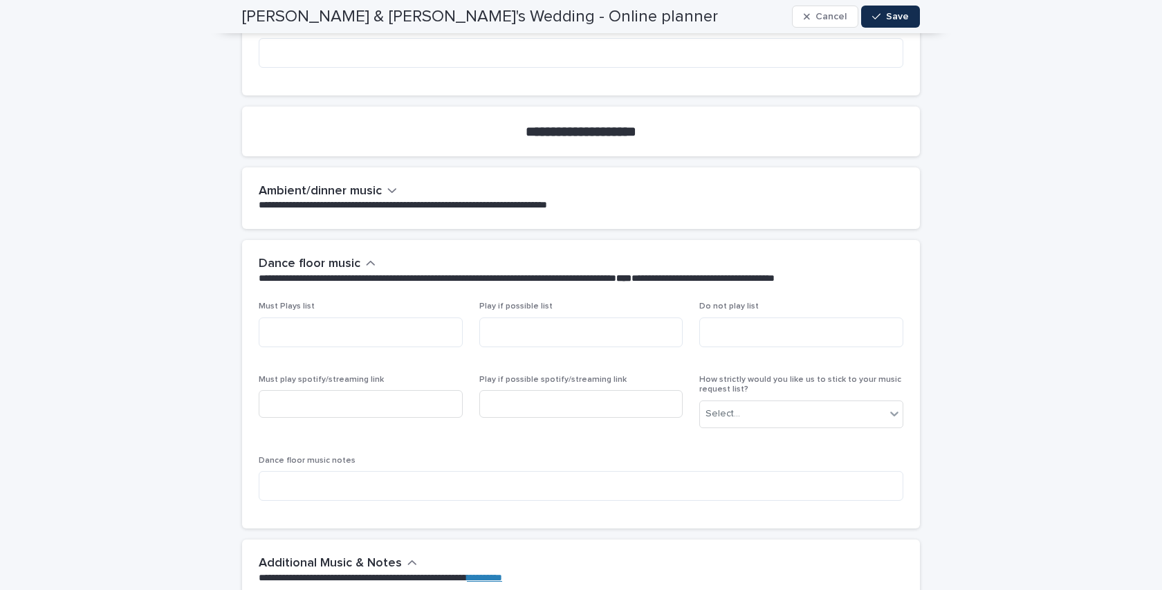
scroll to position [3234, 0]
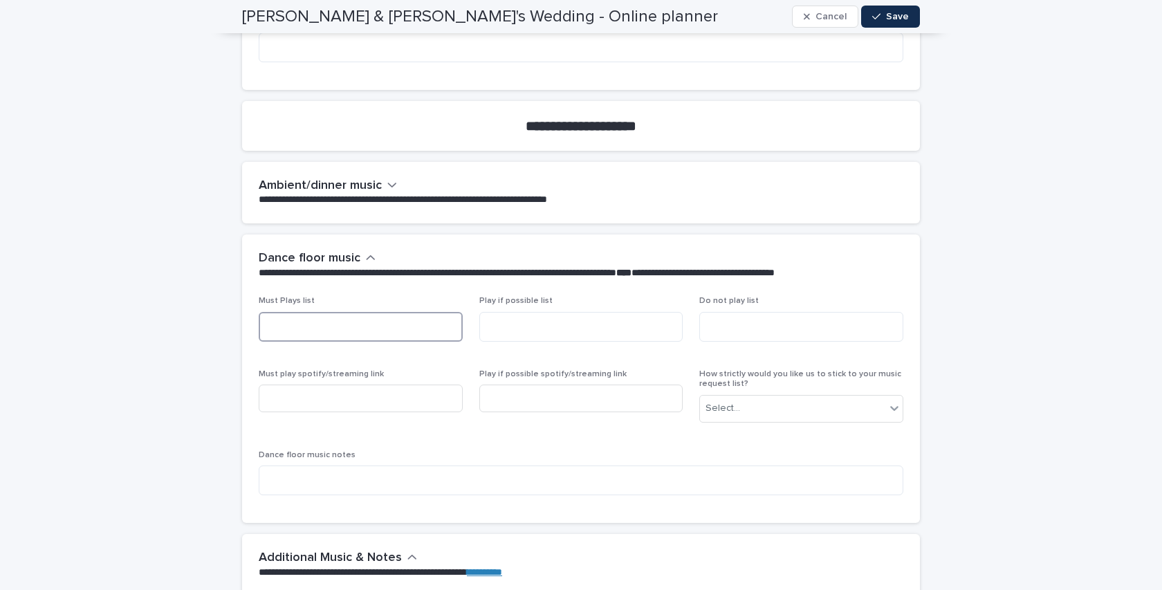
click at [400, 312] on textarea at bounding box center [361, 327] width 204 height 30
click at [726, 401] on div "Select..." at bounding box center [722, 408] width 35 height 15
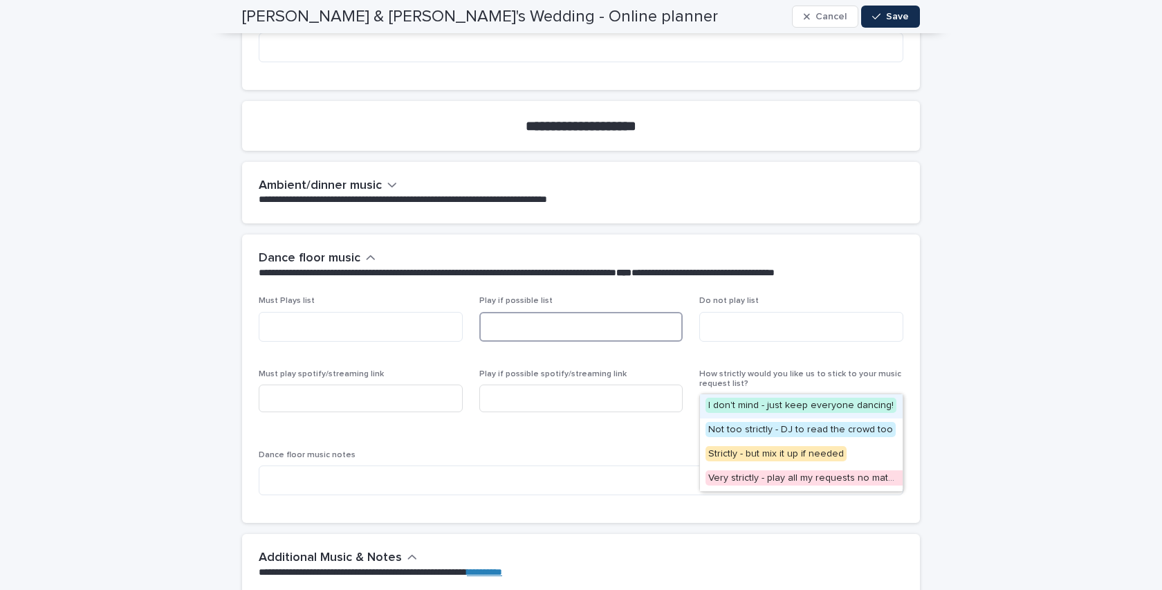
click at [548, 312] on textarea at bounding box center [581, 327] width 204 height 30
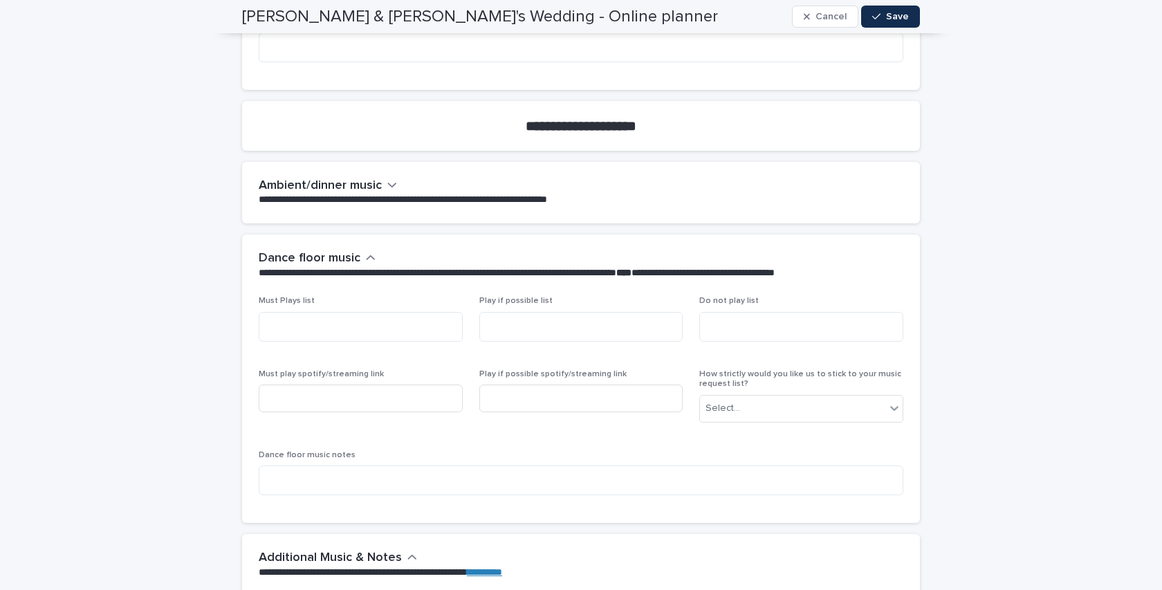
click at [383, 178] on button "Ambient/dinner music" at bounding box center [328, 185] width 138 height 15
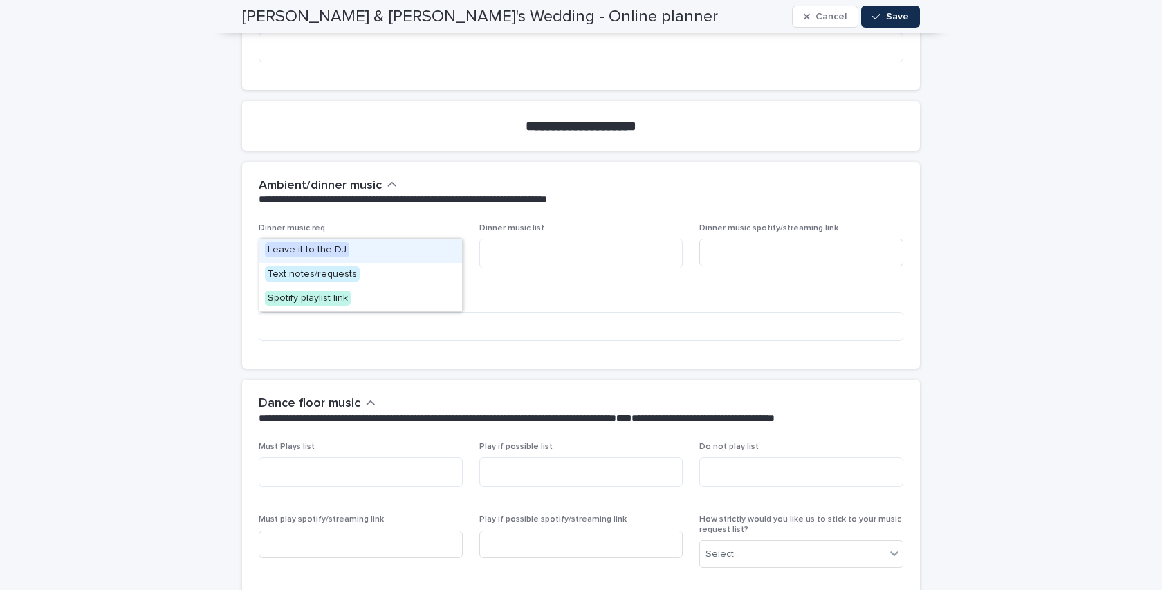
click at [432, 241] on div "Select..." at bounding box center [351, 252] width 185 height 23
click at [550, 240] on div "Dinner music list" at bounding box center [581, 251] width 204 height 56
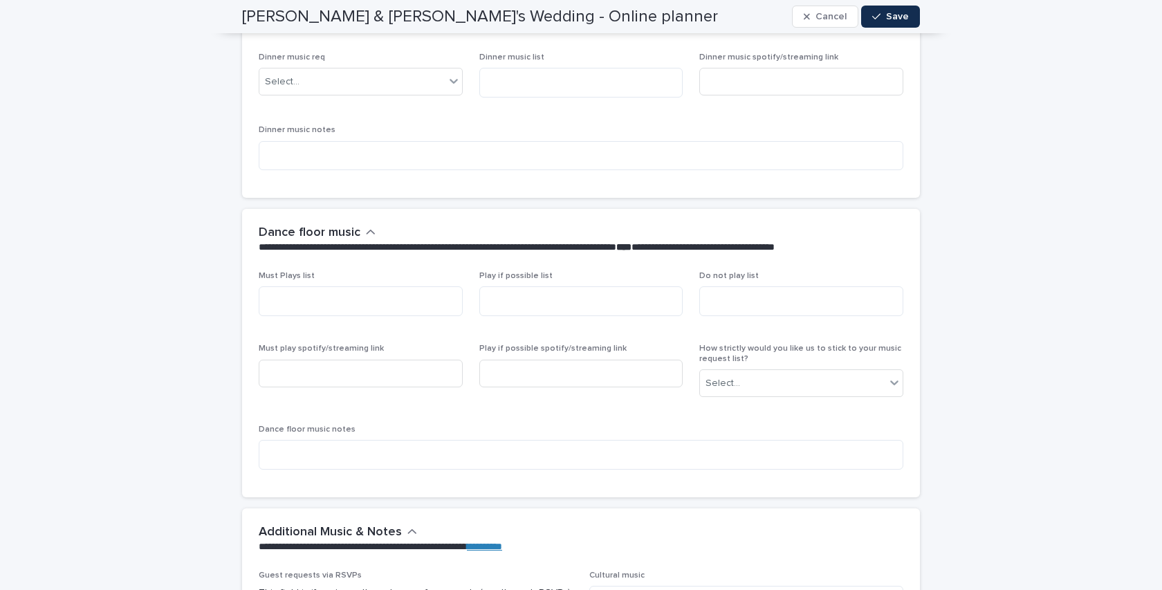
scroll to position [3415, 0]
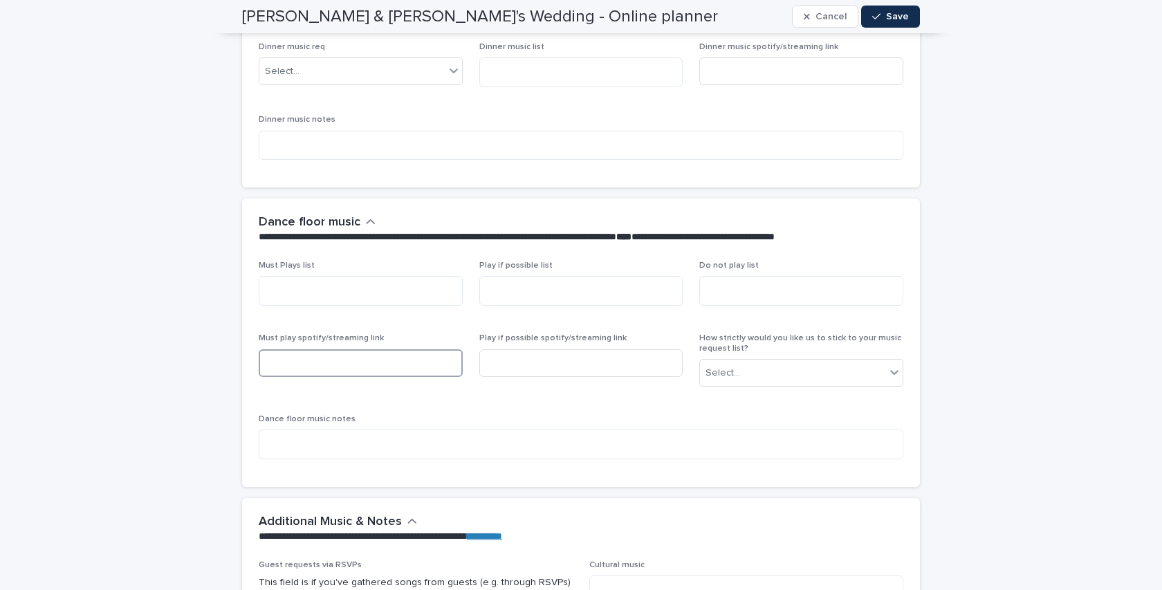
click at [402, 349] on input at bounding box center [361, 363] width 204 height 28
click at [516, 349] on input at bounding box center [581, 363] width 204 height 28
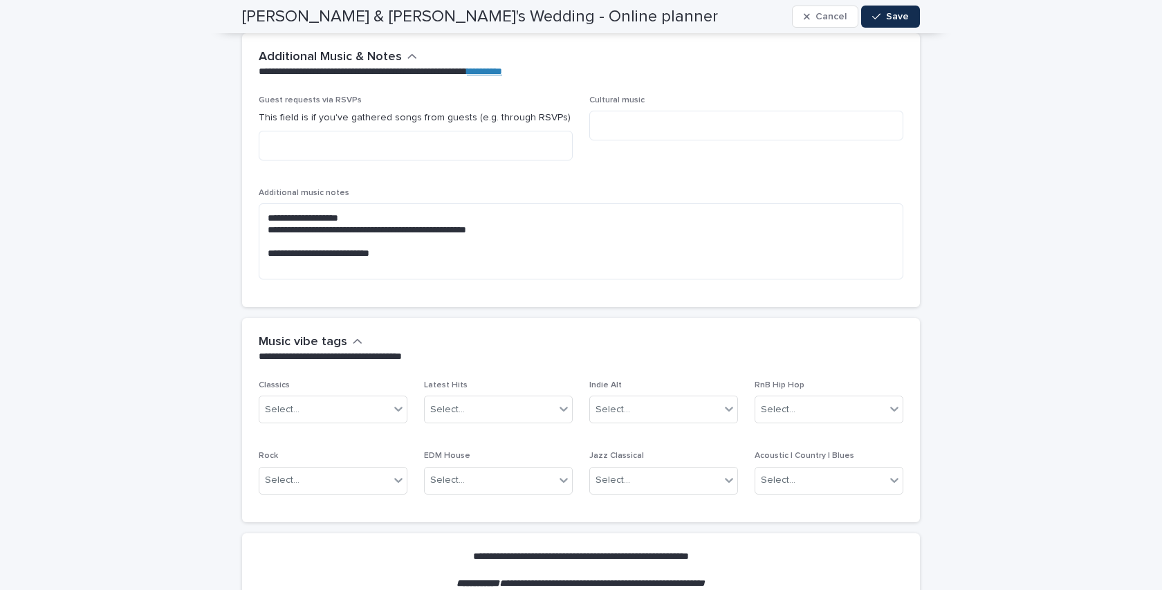
scroll to position [3884, 0]
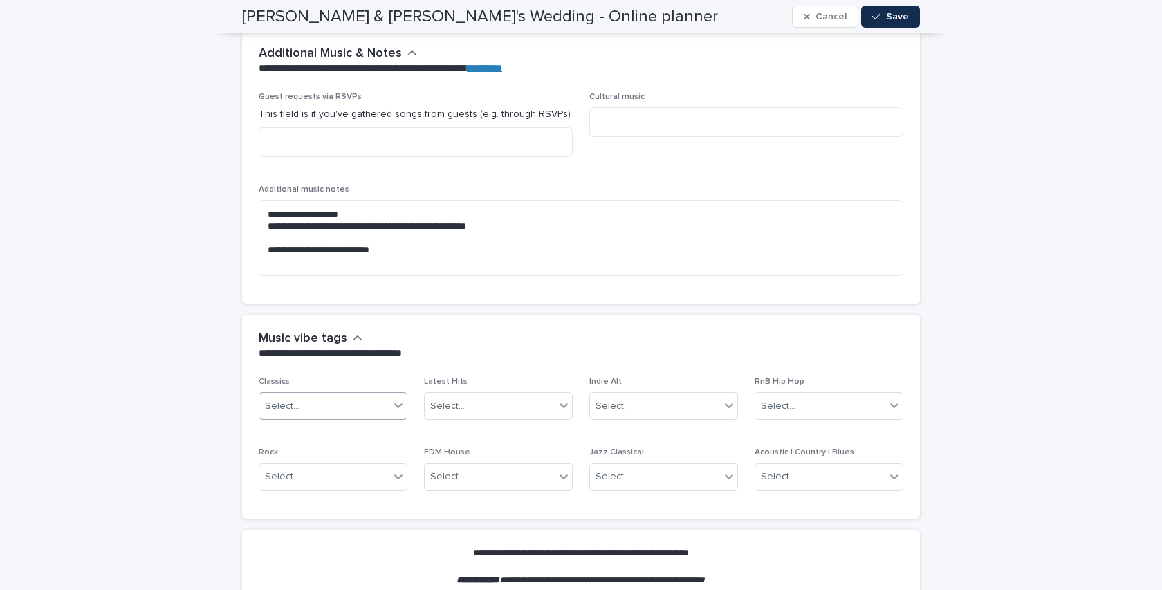
click at [357, 395] on div "Select..." at bounding box center [324, 406] width 130 height 23
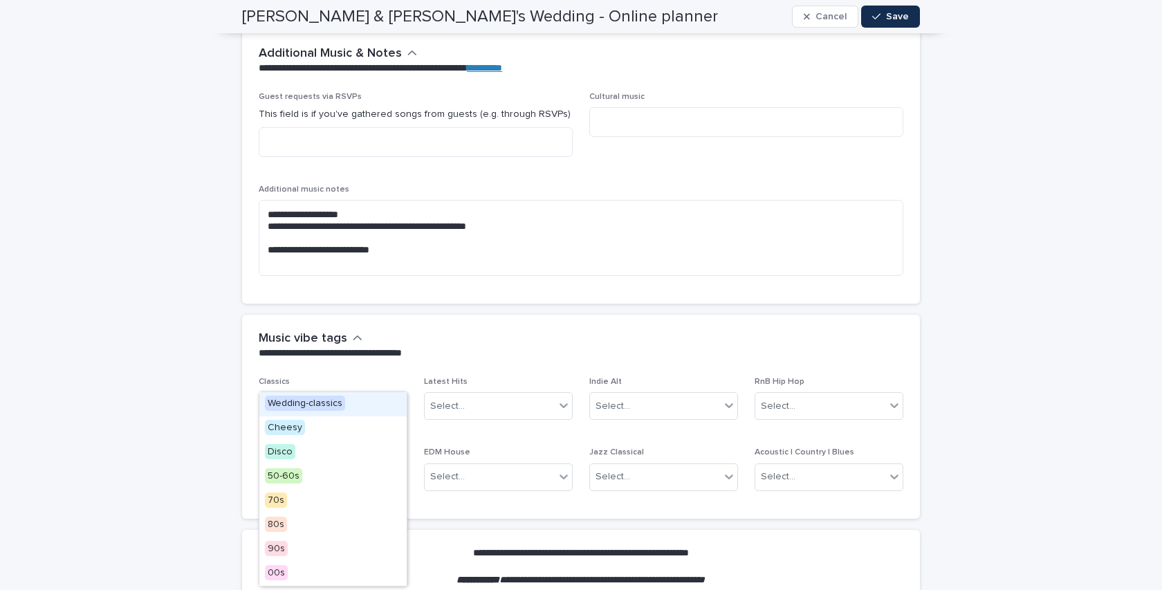
click at [474, 346] on p "**********" at bounding box center [578, 353] width 639 height 14
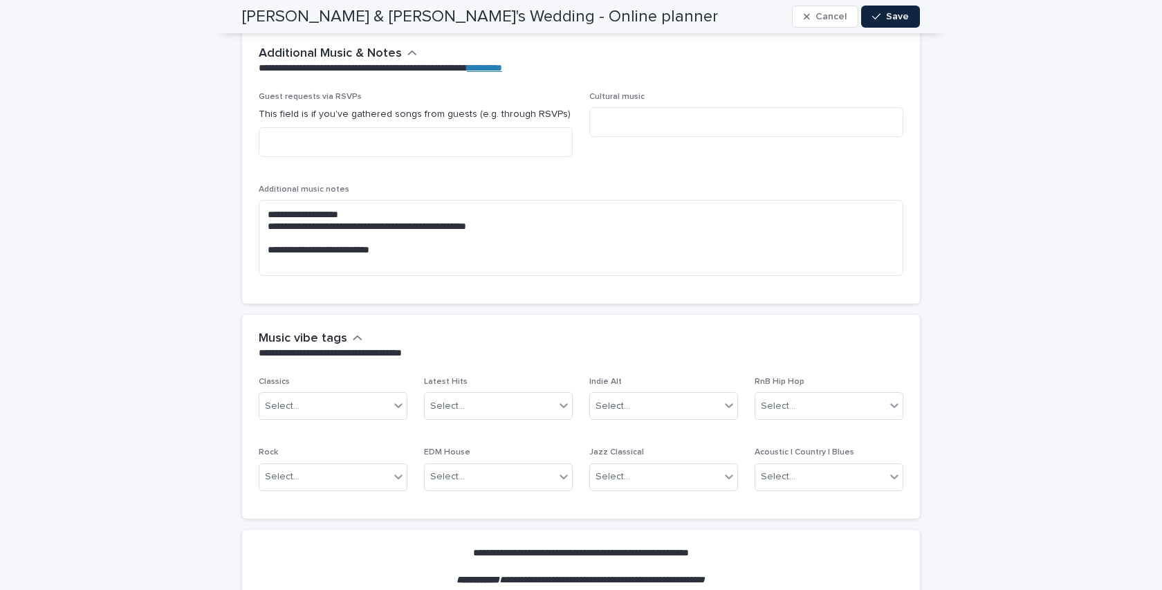
click at [900, 21] on button "Save" at bounding box center [890, 17] width 59 height 22
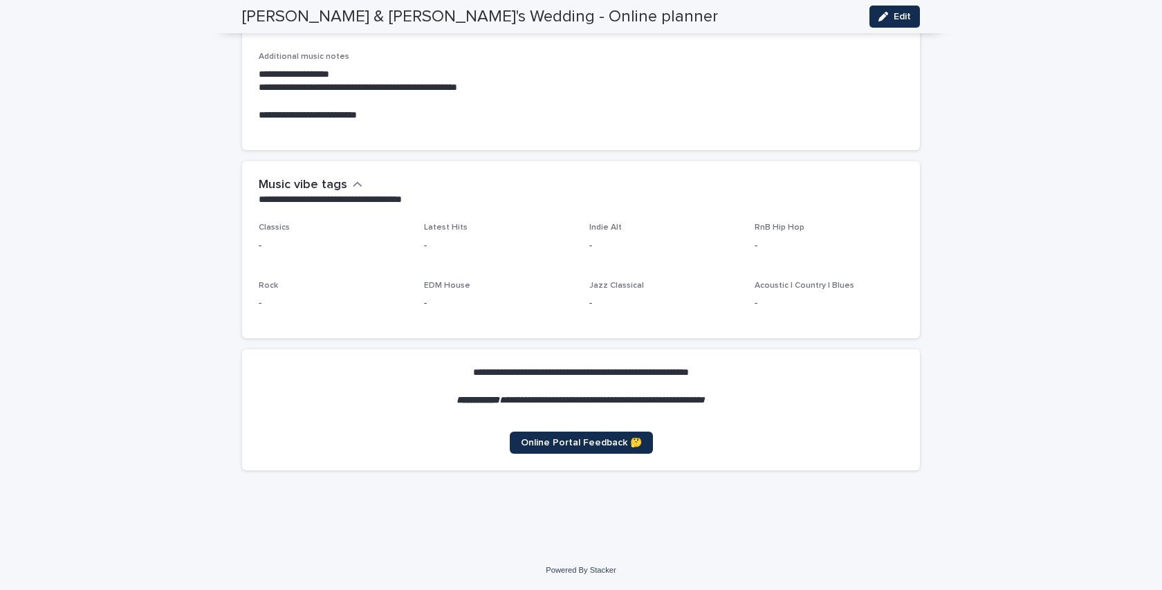
scroll to position [3419, 0]
